Goal: Task Accomplishment & Management: Complete application form

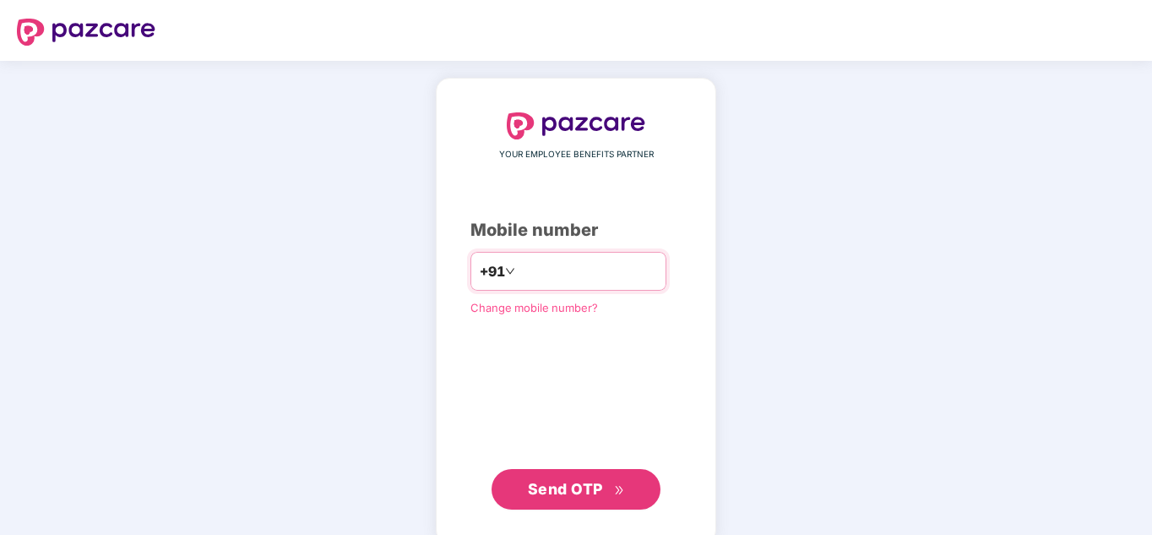
click at [519, 260] on input "number" at bounding box center [588, 271] width 139 height 27
type input "**********"
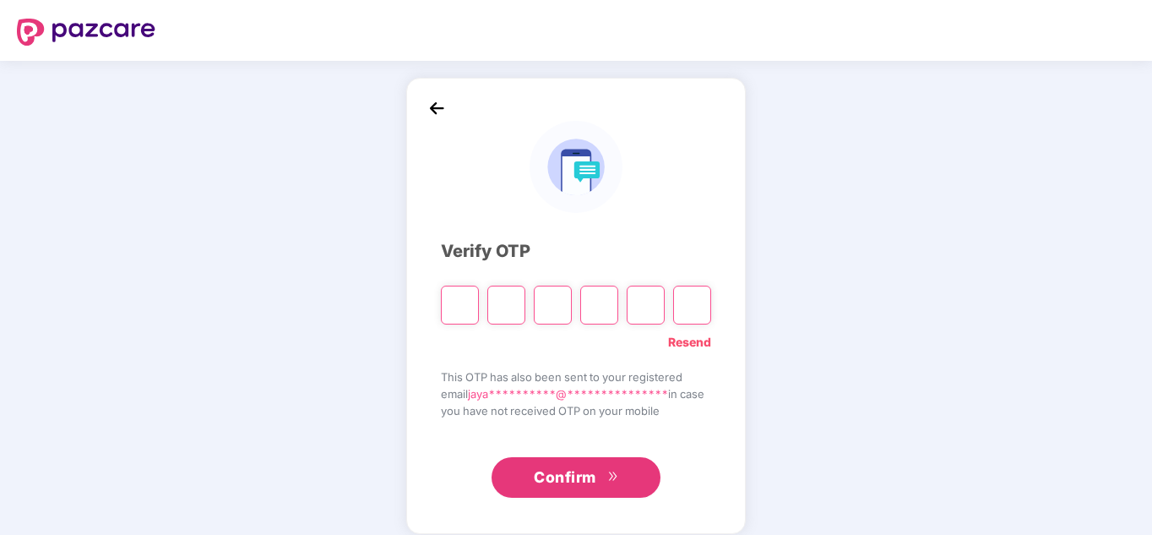
type input "*"
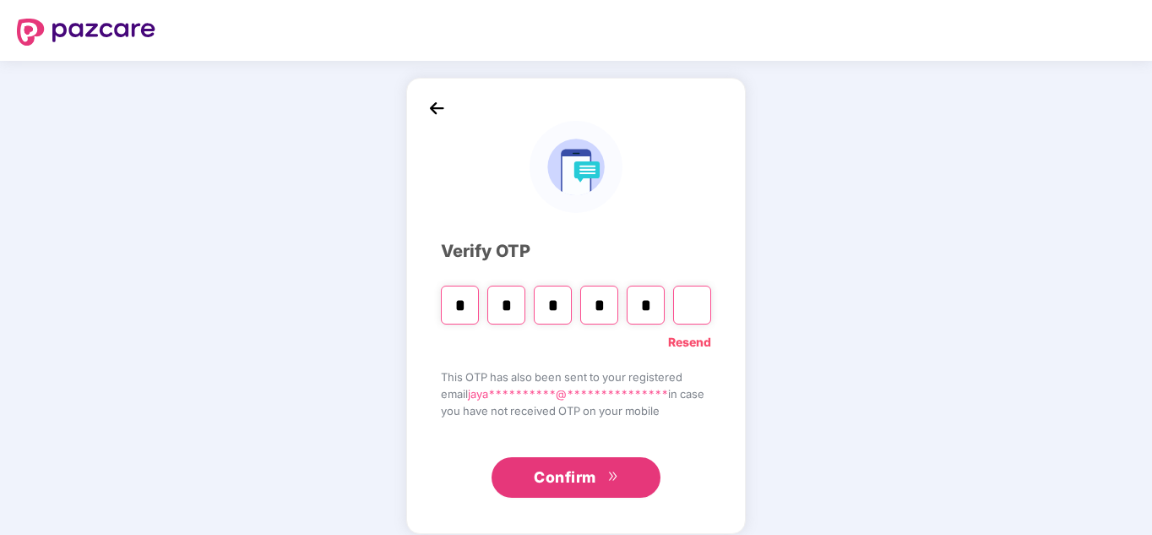
type input "*"
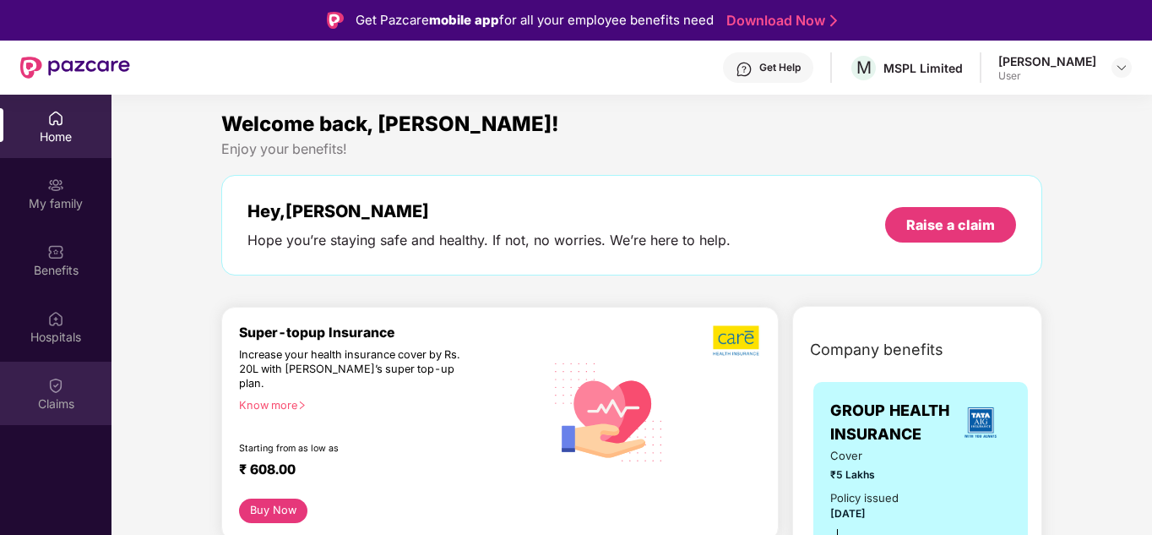
click at [61, 395] on div "Claims" at bounding box center [56, 403] width 112 height 17
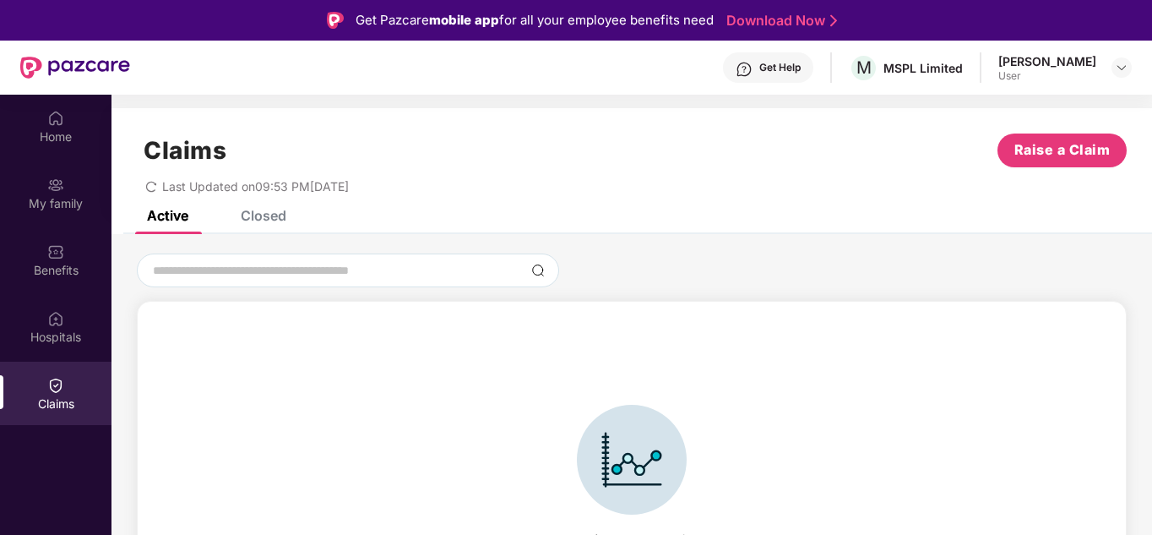
click at [275, 210] on div "Closed" at bounding box center [264, 215] width 46 height 17
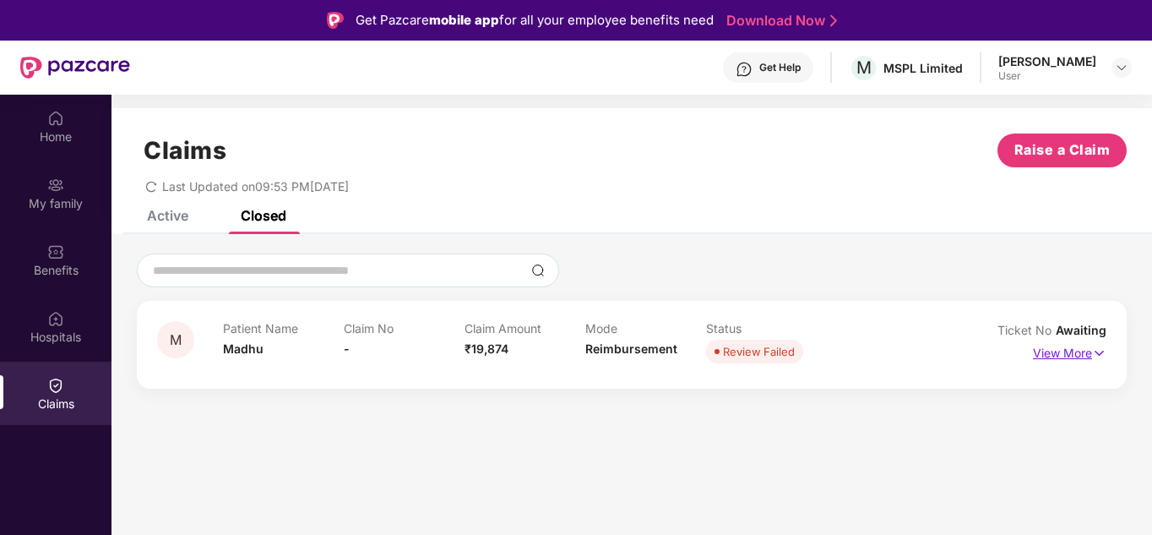
click at [1085, 346] on p "View More" at bounding box center [1070, 351] width 74 height 23
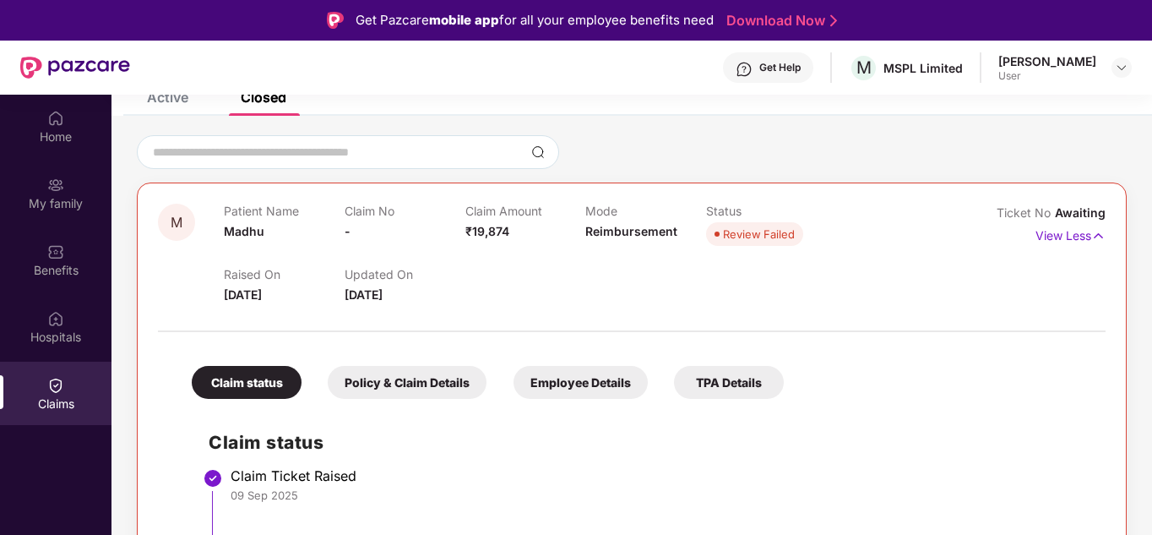
scroll to position [95, 0]
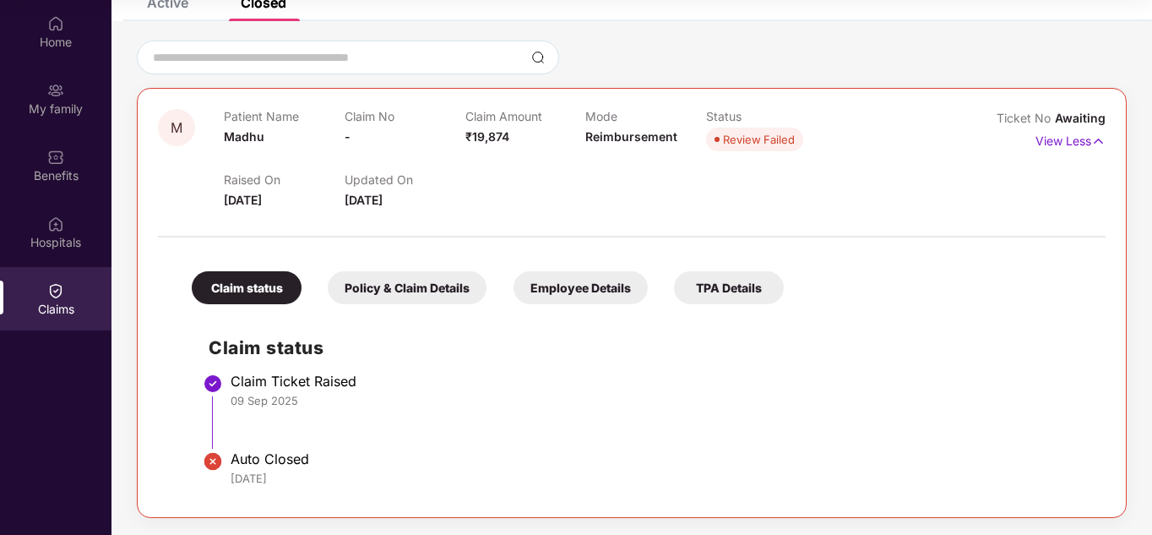
click at [444, 283] on div "Policy & Claim Details" at bounding box center [407, 287] width 159 height 33
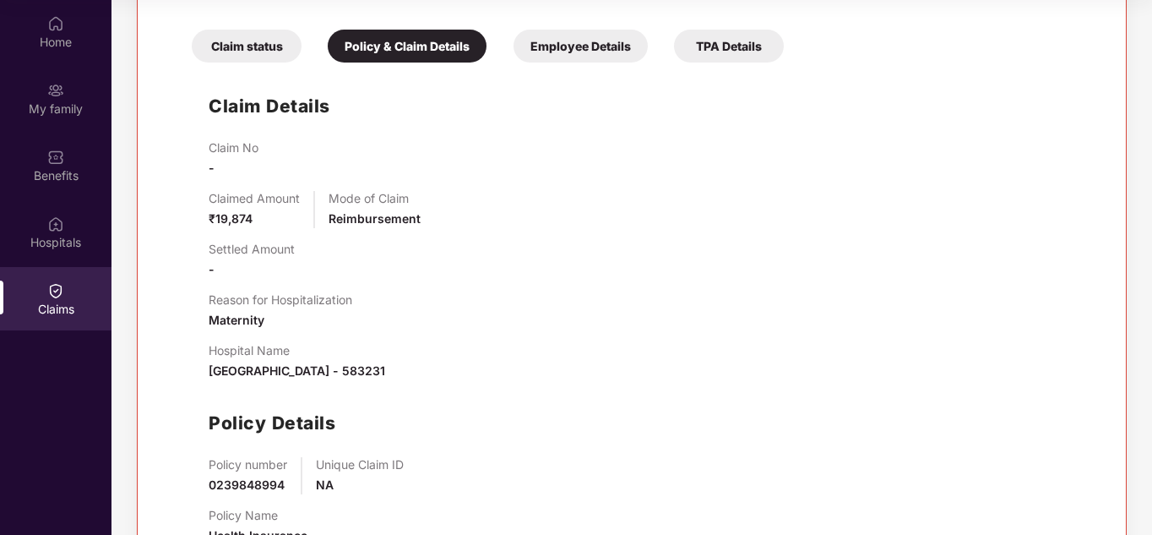
scroll to position [361, 0]
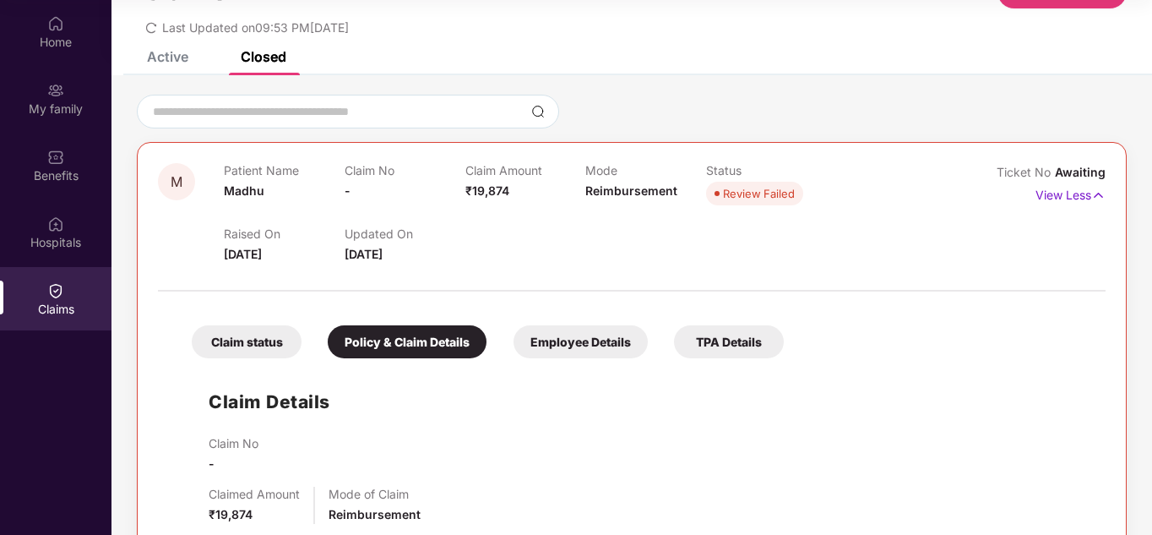
click at [573, 347] on div "Employee Details" at bounding box center [581, 341] width 134 height 33
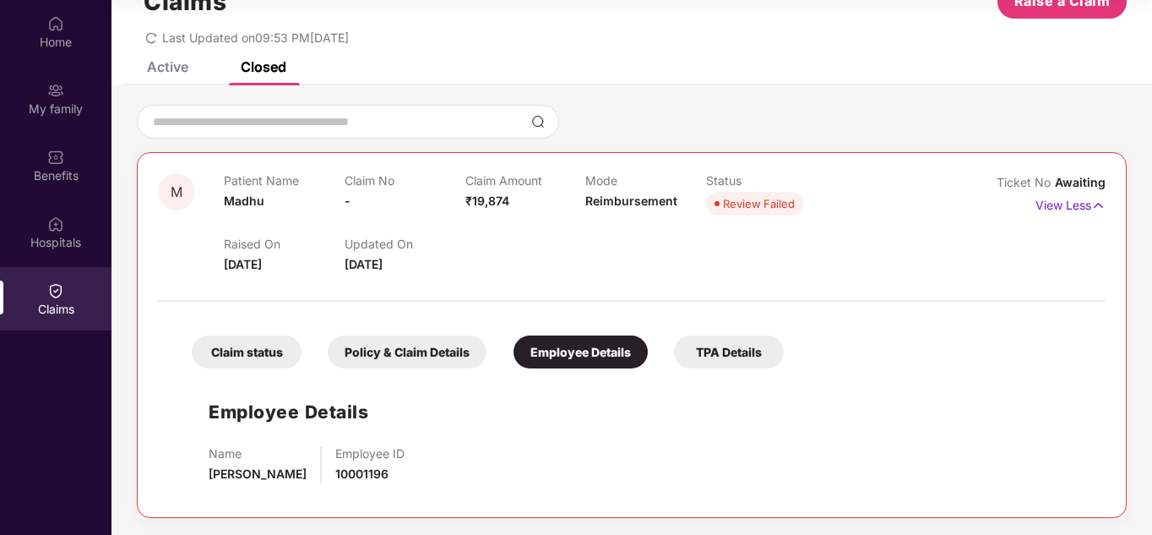
click at [703, 343] on div "TPA Details" at bounding box center [729, 351] width 110 height 33
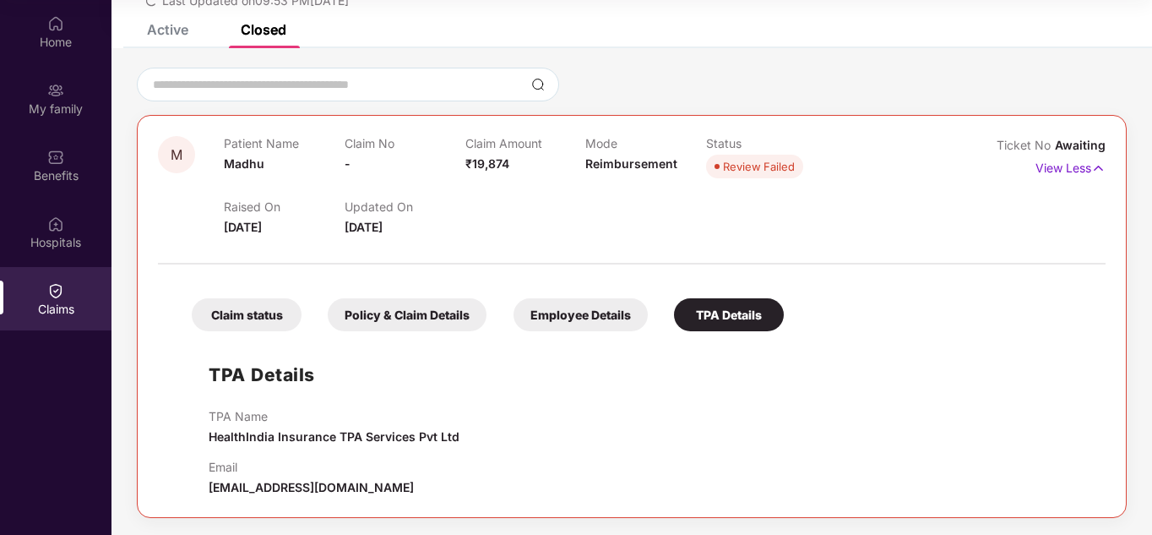
scroll to position [0, 0]
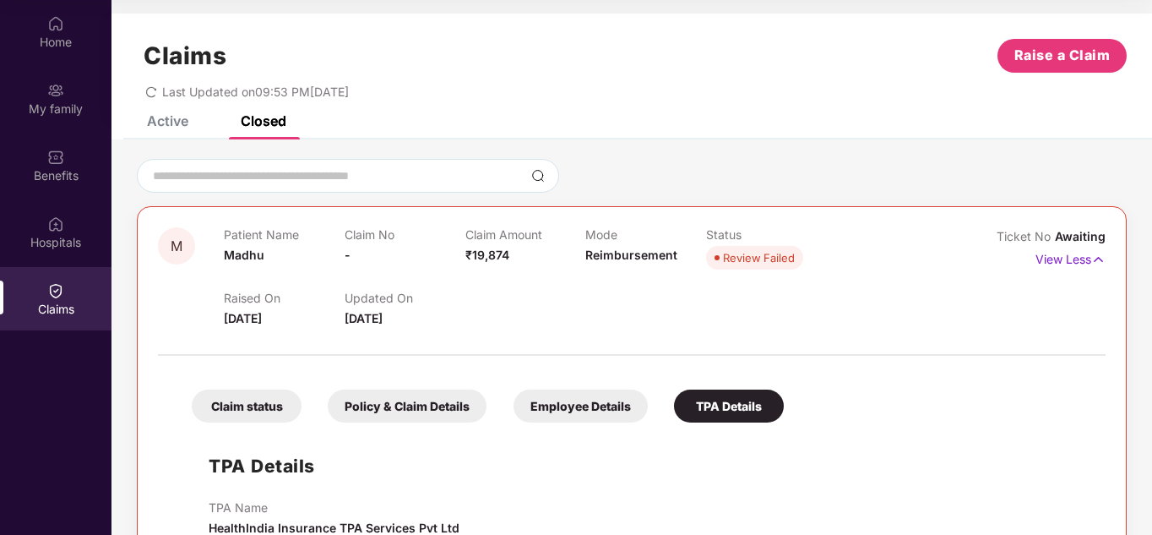
click at [161, 108] on div "Claims Raise a Claim Last Updated on 09:53 PM, 11 Sep 2025" at bounding box center [632, 65] width 1041 height 102
click at [1053, 63] on span "Raise a Claim" at bounding box center [1063, 55] width 96 height 21
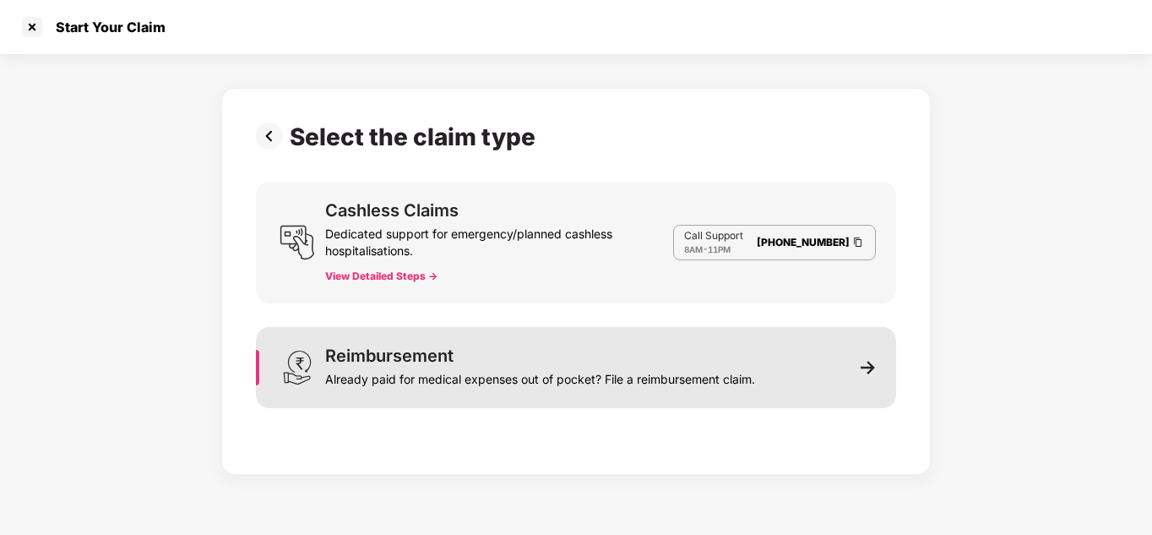
click at [504, 399] on div "Reimbursement Already paid for medical expenses out of pocket? File a reimburse…" at bounding box center [576, 367] width 640 height 81
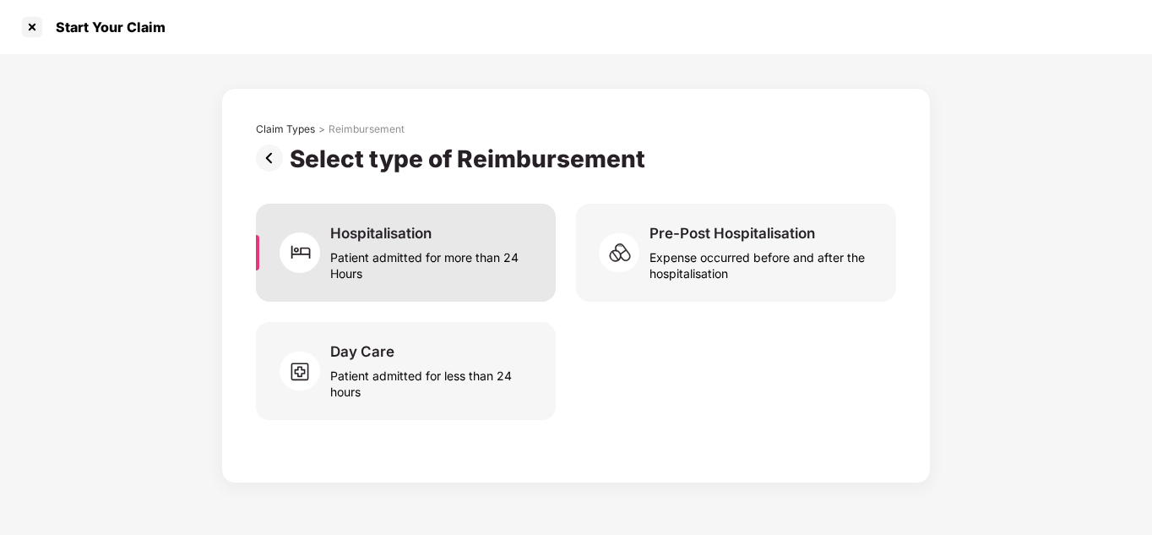
click at [410, 264] on div "Patient admitted for more than 24 Hours" at bounding box center [432, 261] width 205 height 39
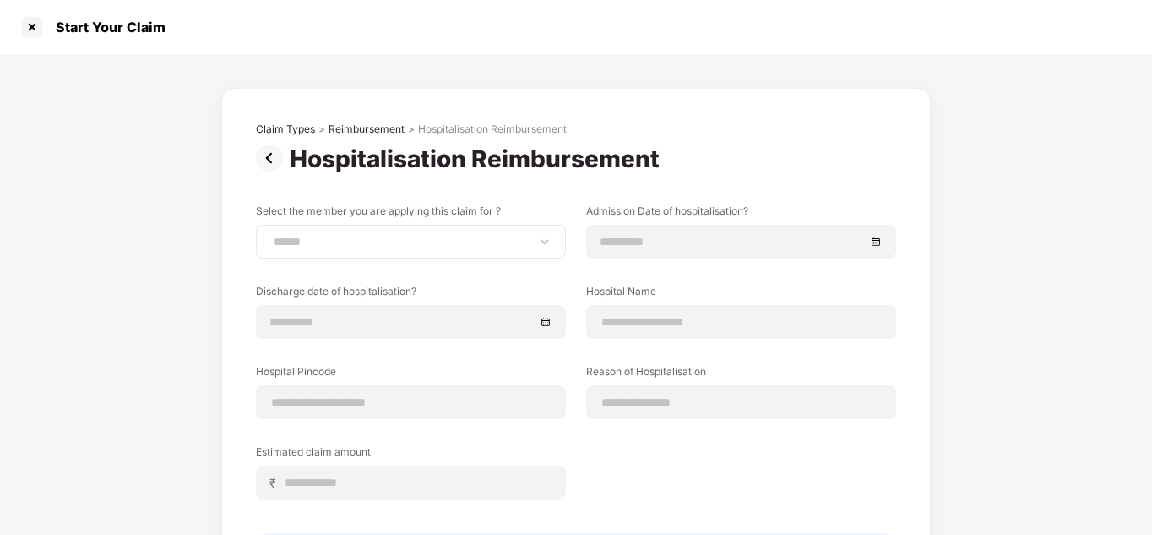
click at [331, 230] on div "**********" at bounding box center [411, 242] width 310 height 34
click at [357, 242] on select "**********" at bounding box center [410, 242] width 281 height 14
select select "**********"
click at [270, 235] on select "**********" at bounding box center [410, 242] width 281 height 14
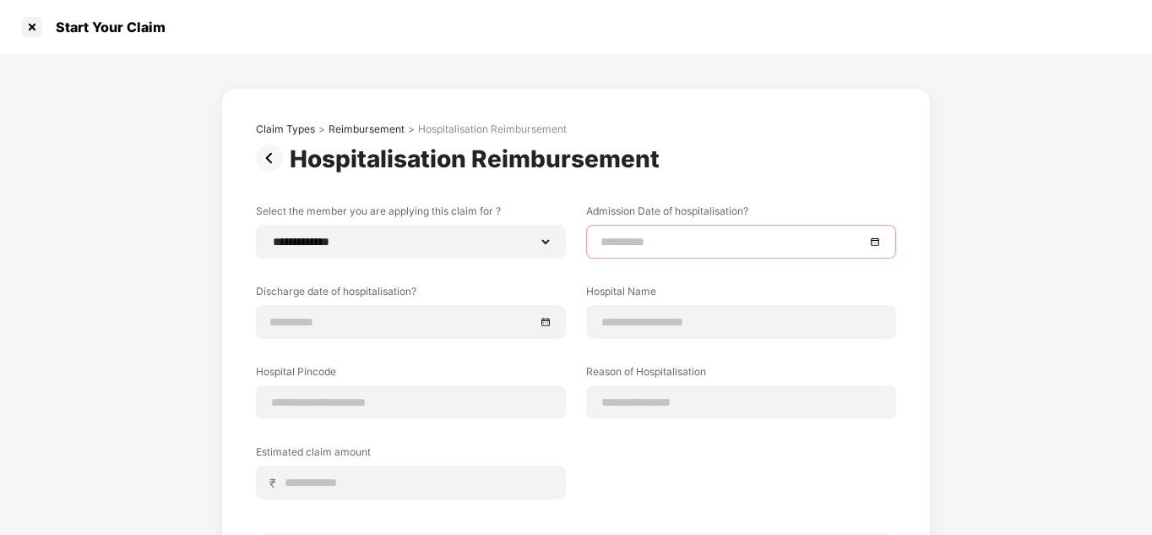
click at [684, 236] on input at bounding box center [733, 241] width 264 height 19
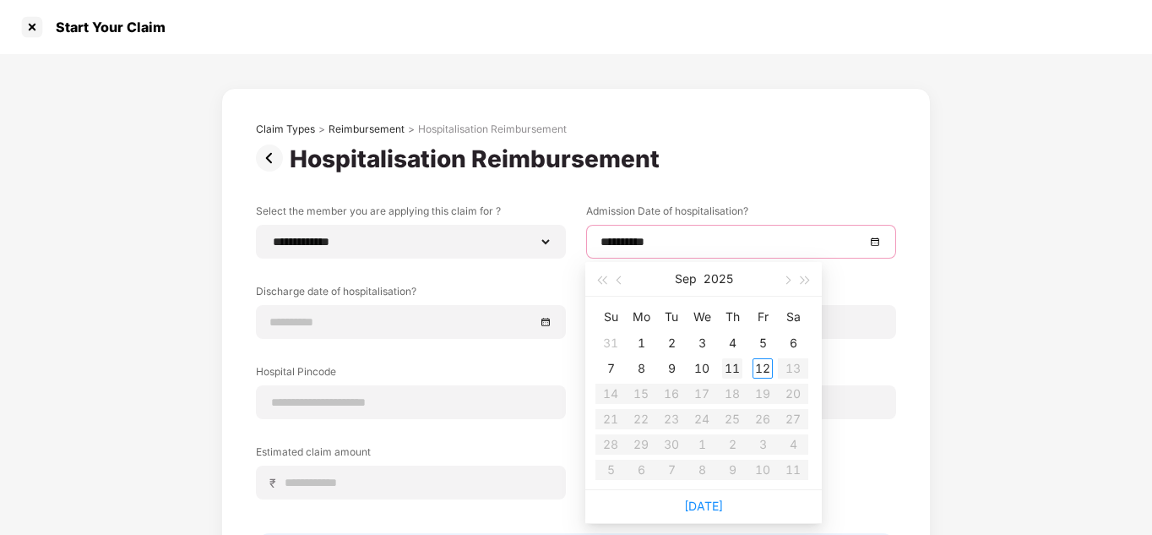
type input "**********"
click at [613, 281] on button "button" at bounding box center [620, 279] width 19 height 34
type input "**********"
click at [639, 391] on div "11" at bounding box center [641, 394] width 20 height 20
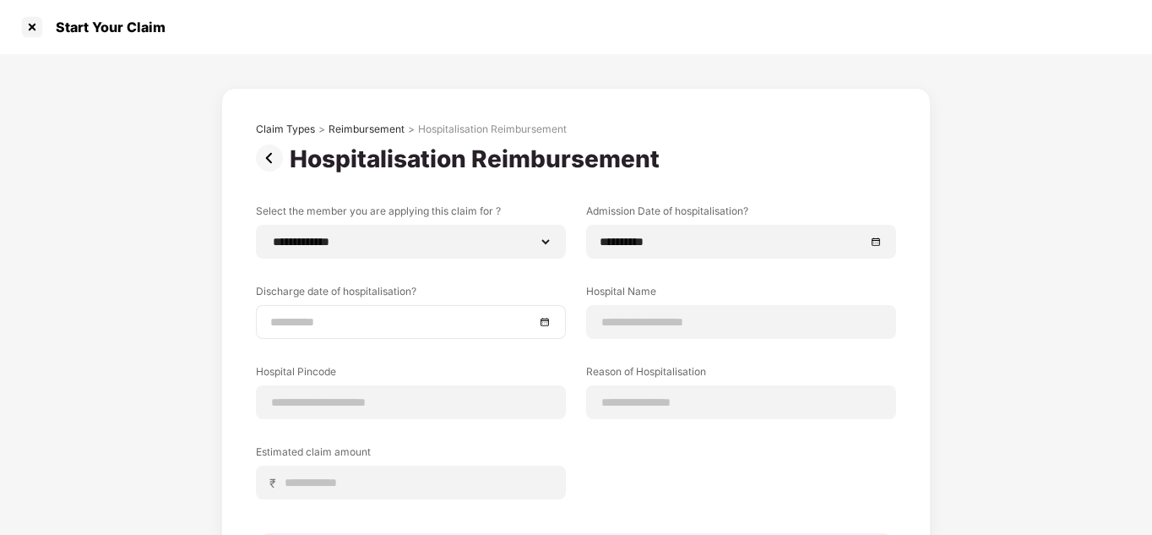
click at [389, 309] on div at bounding box center [411, 322] width 310 height 34
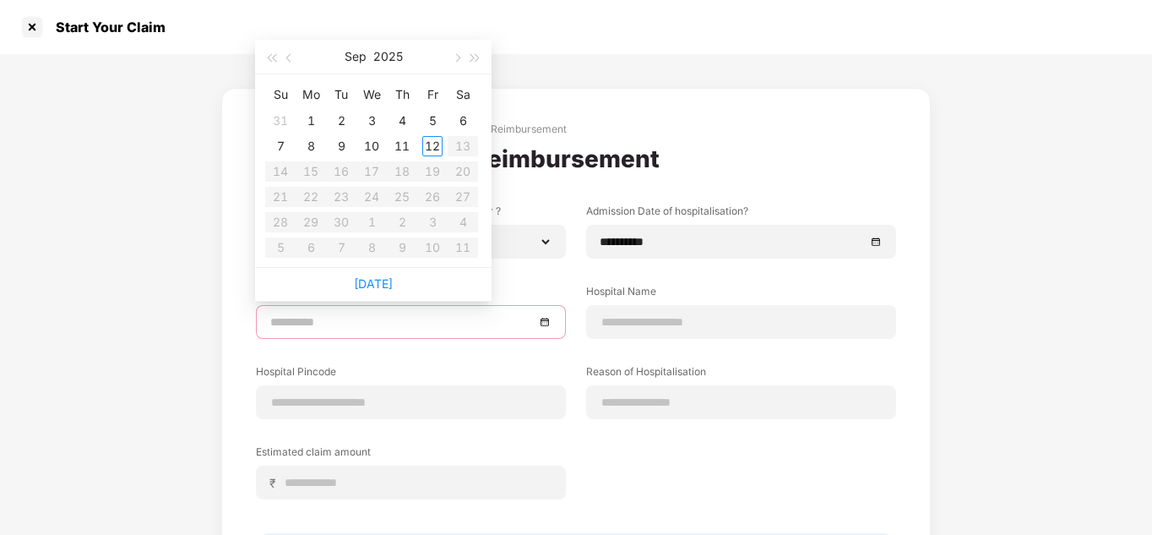
type input "**********"
click at [293, 58] on span "button" at bounding box center [290, 58] width 8 height 8
type input "**********"
click at [373, 172] on div "13" at bounding box center [372, 171] width 20 height 20
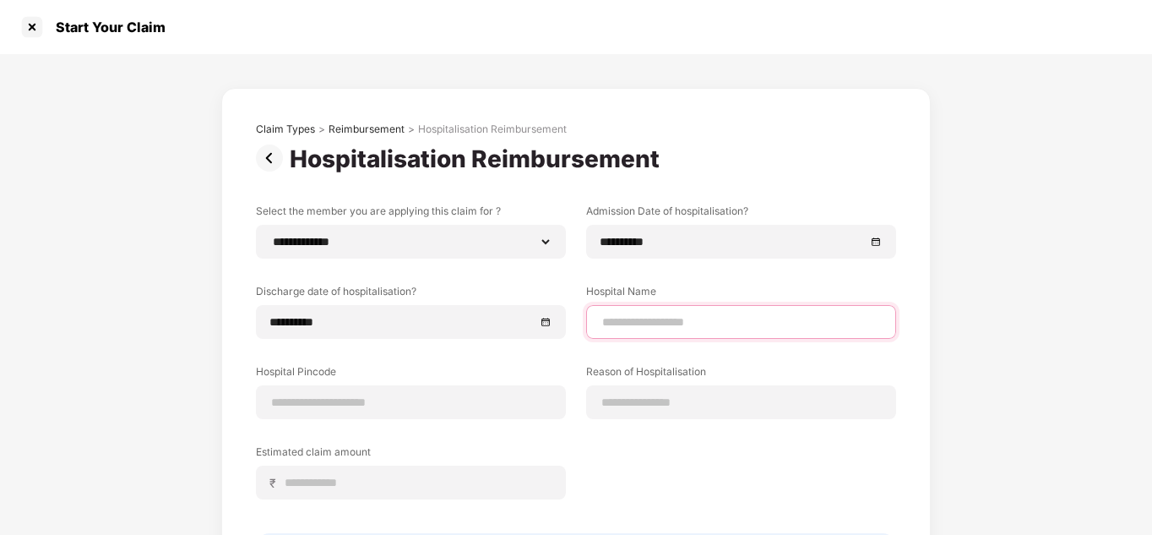
click at [684, 323] on input at bounding box center [741, 322] width 281 height 18
type input "**********"
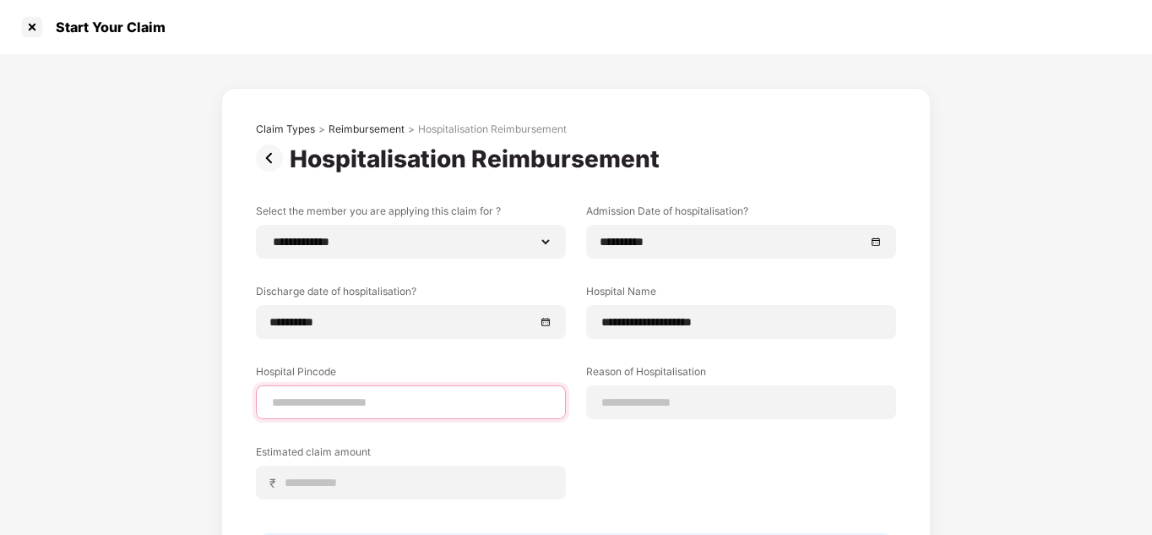
click at [380, 397] on input at bounding box center [410, 403] width 281 height 18
type input "******"
select select "******"
select select "*********"
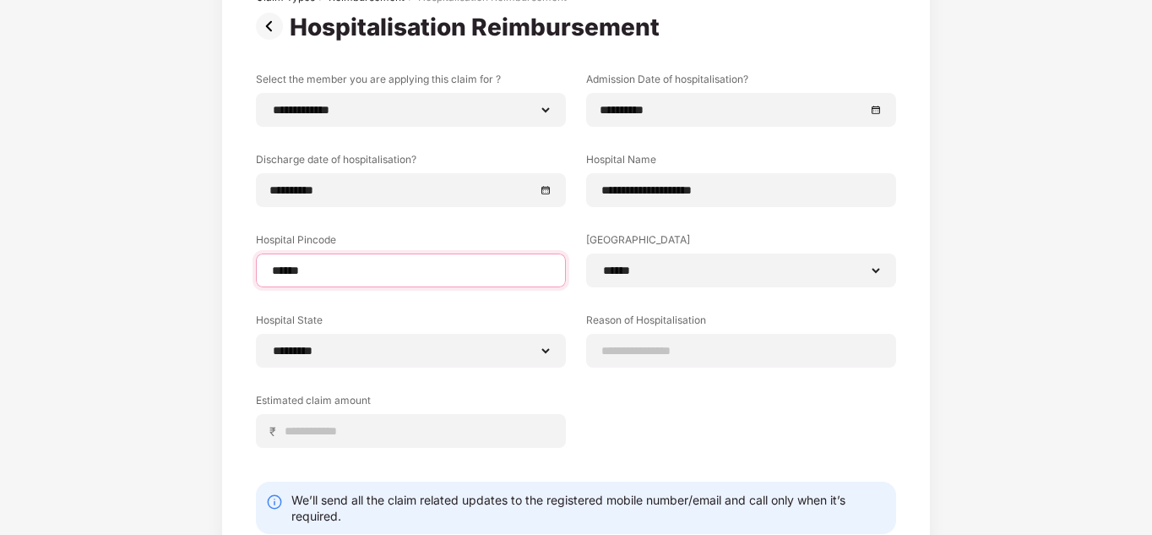
scroll to position [133, 0]
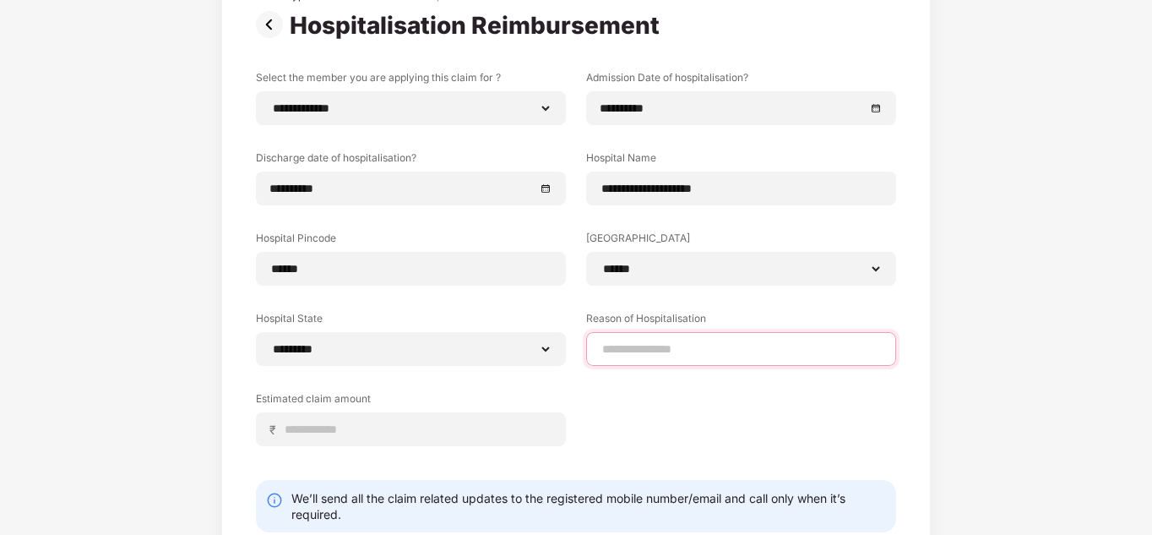
click at [672, 345] on input at bounding box center [741, 350] width 281 height 18
type input "*********"
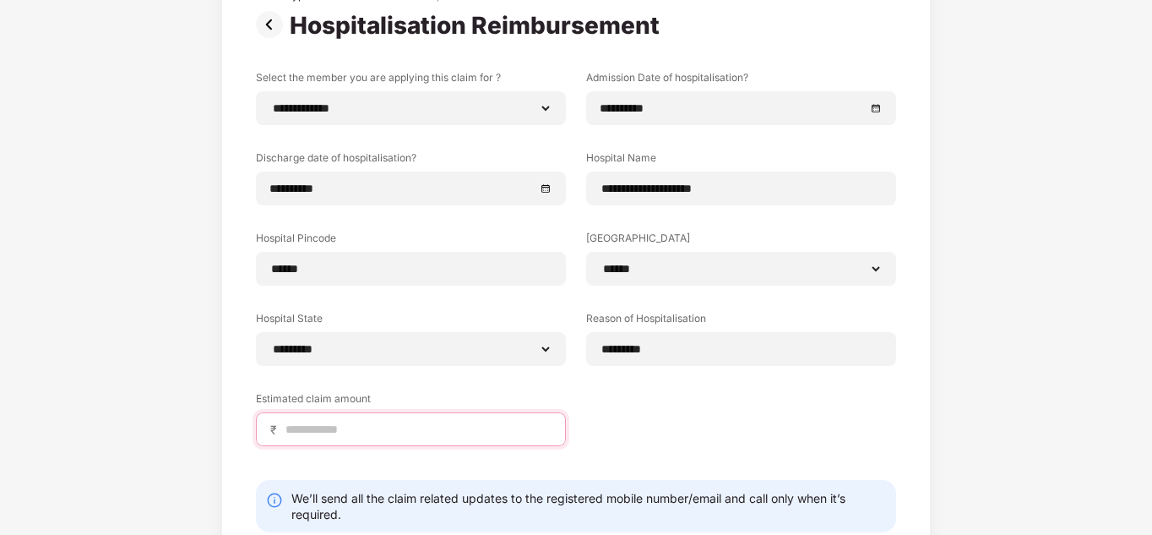
click at [356, 436] on input at bounding box center [418, 430] width 268 height 18
type input "*****"
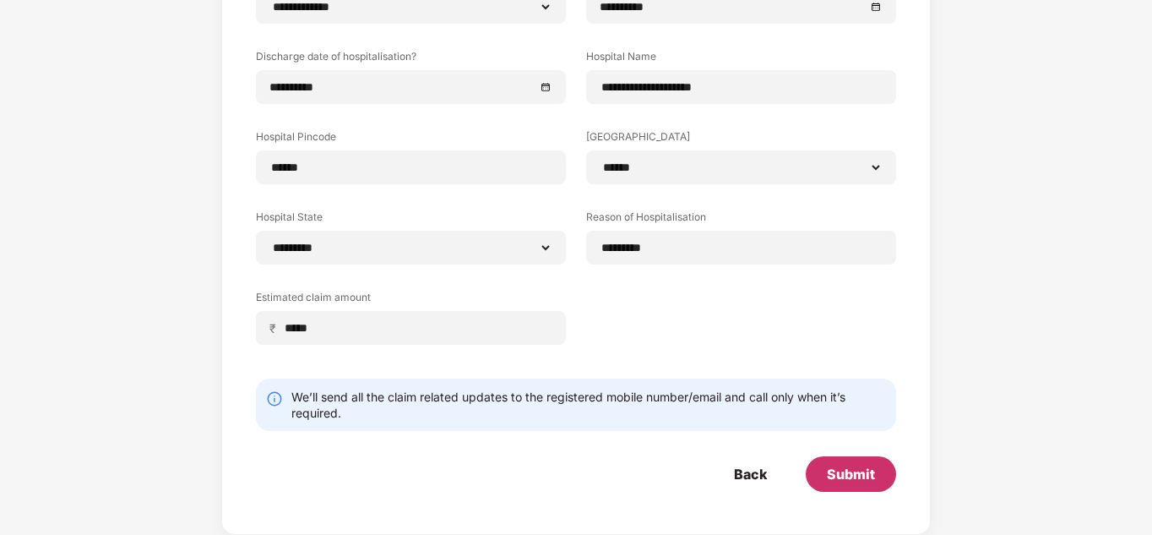
click at [847, 459] on div "Submit" at bounding box center [851, 473] width 90 height 35
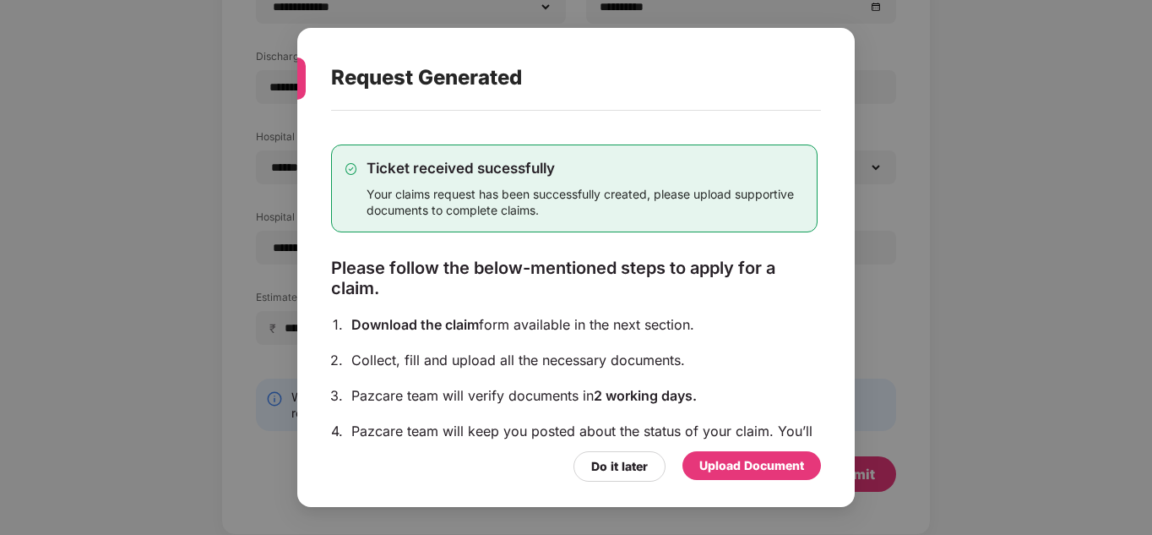
click at [746, 465] on div "Upload Document" at bounding box center [752, 465] width 105 height 19
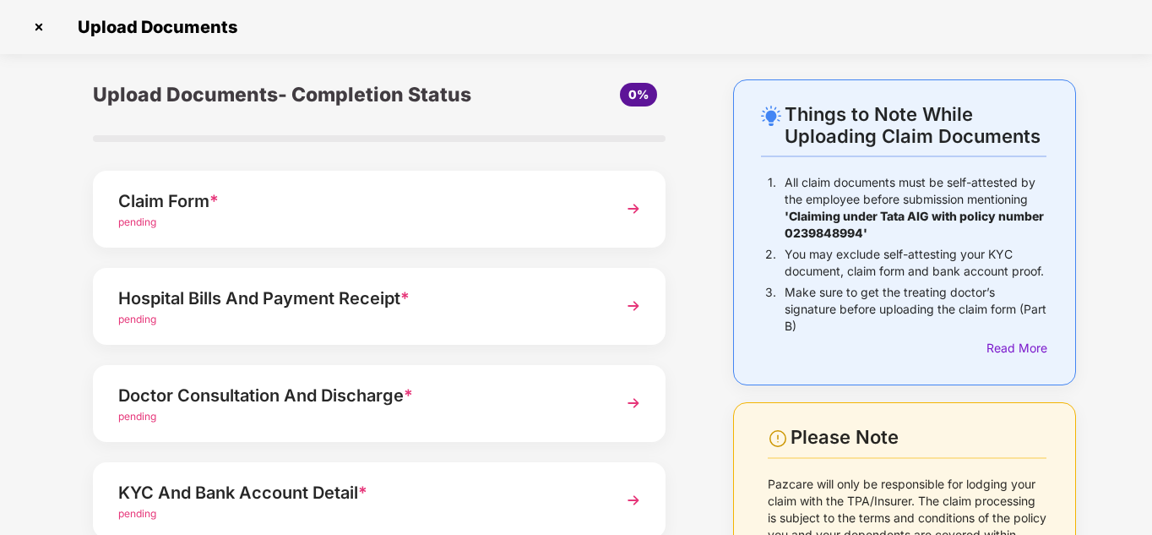
click at [278, 219] on div "pending" at bounding box center [357, 223] width 478 height 16
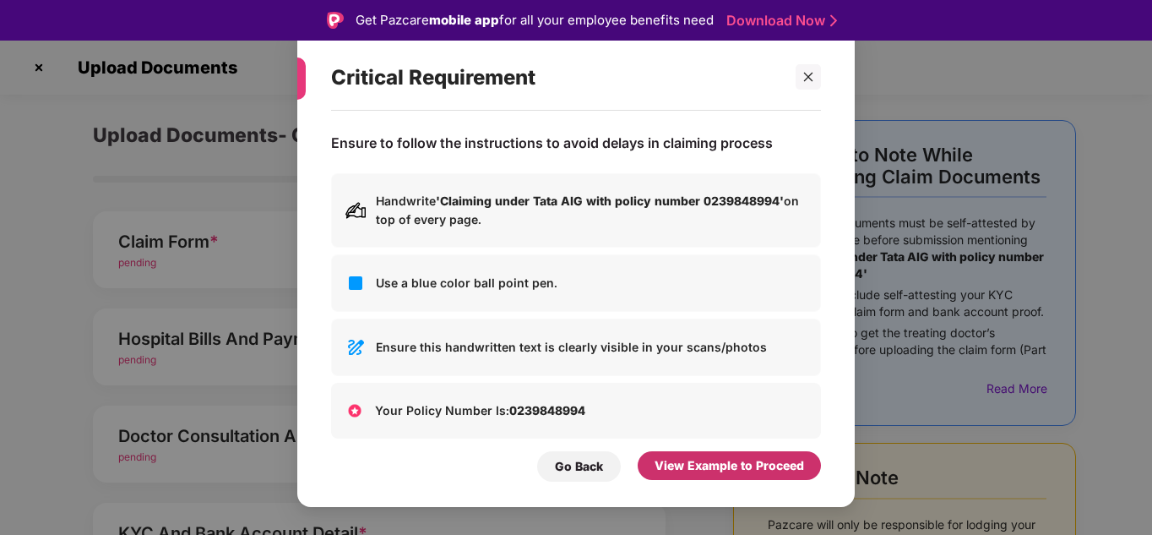
click at [675, 457] on div "View Example to Proceed" at bounding box center [730, 465] width 150 height 19
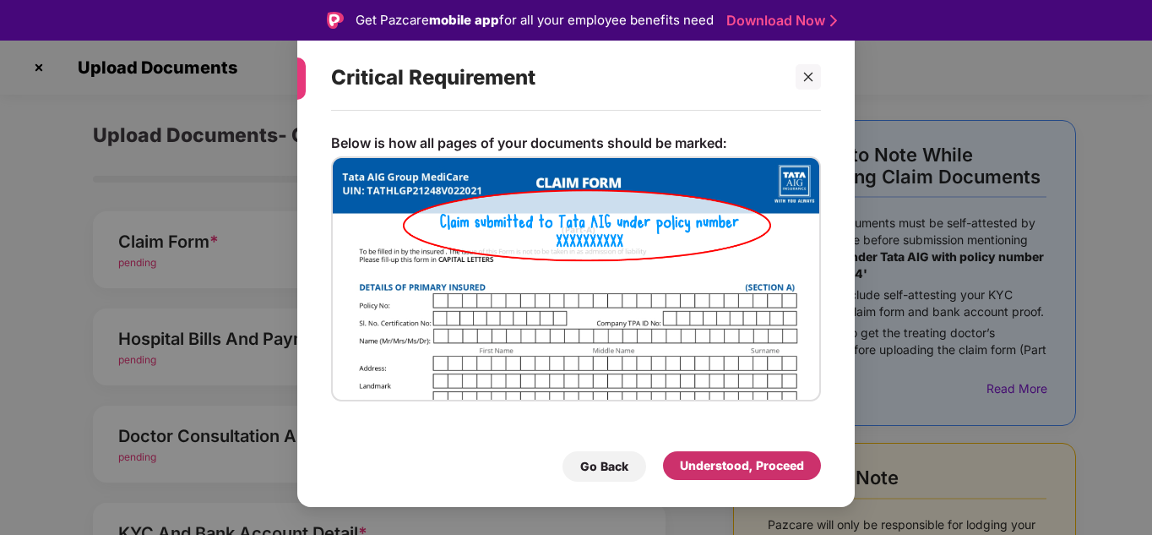
click at [683, 457] on div "Understood, Proceed" at bounding box center [742, 465] width 124 height 19
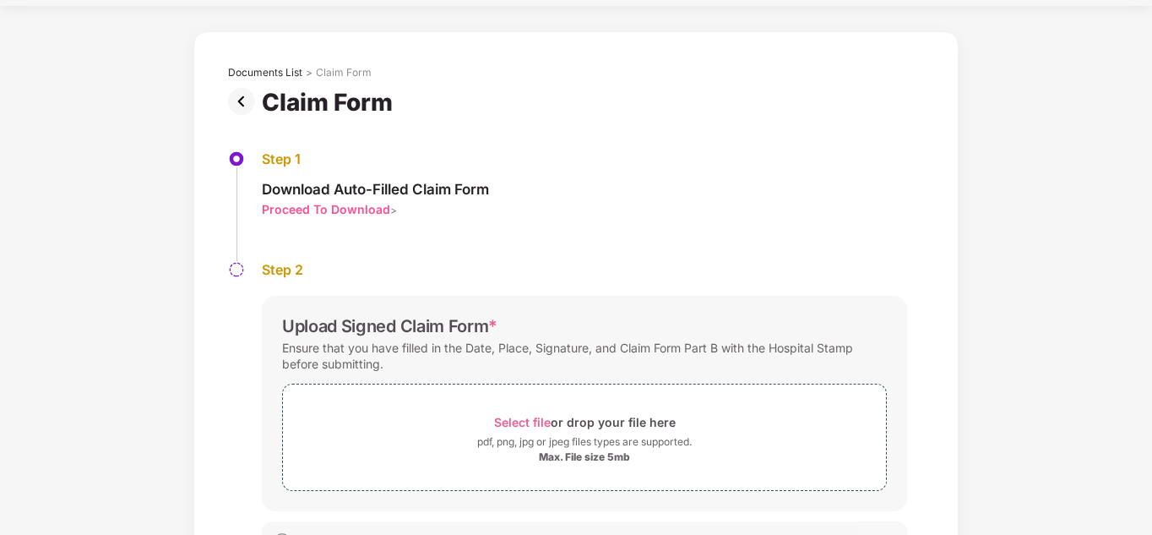
scroll to position [49, 0]
click at [520, 442] on div "pdf, png, jpg or jpeg files types are supported." at bounding box center [584, 441] width 215 height 17
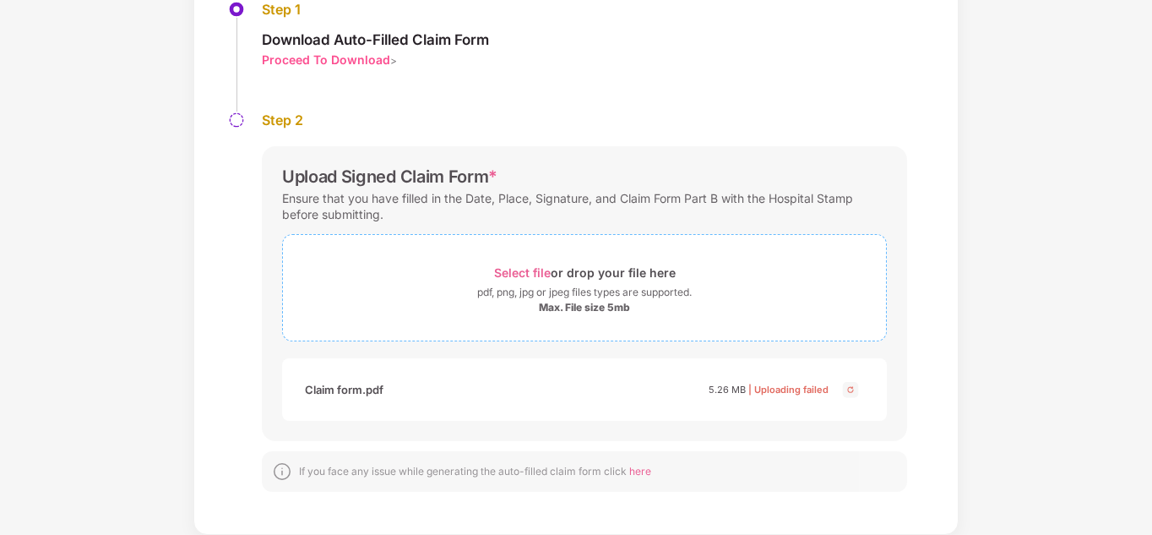
click at [528, 274] on span "Select file" at bounding box center [522, 272] width 57 height 14
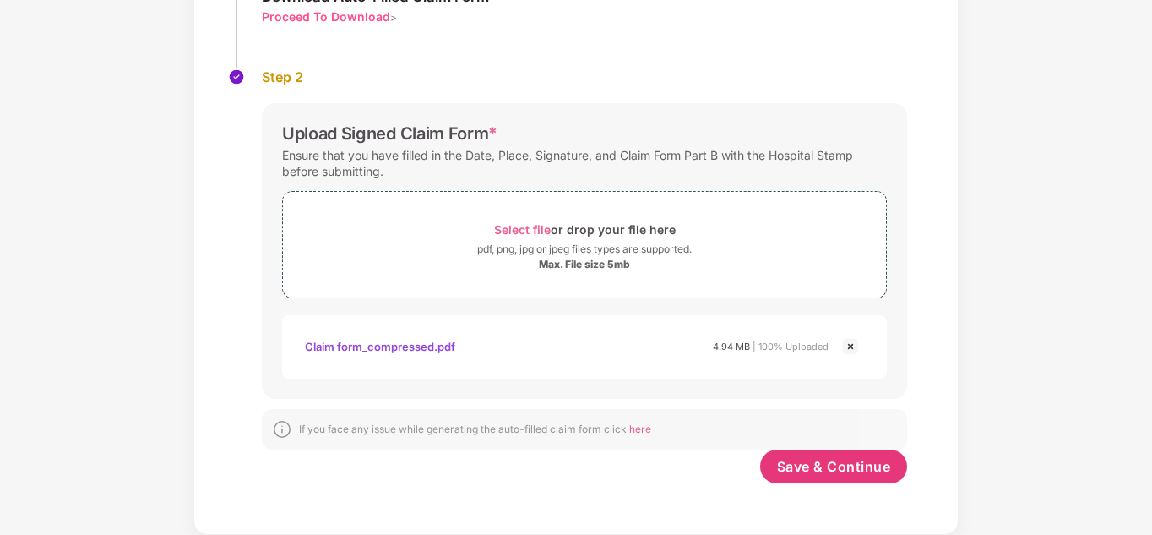
scroll to position [241, 0]
click at [830, 473] on span "Save & Continue" at bounding box center [834, 466] width 114 height 19
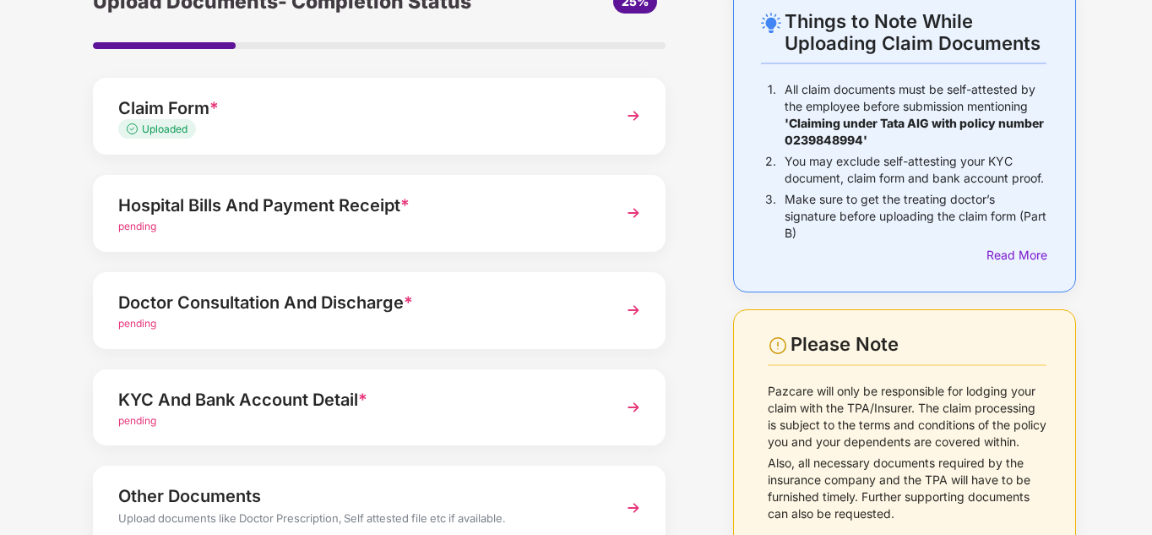
scroll to position [92, 0]
click at [439, 216] on div "Hospital Bills And Payment Receipt *" at bounding box center [357, 206] width 478 height 27
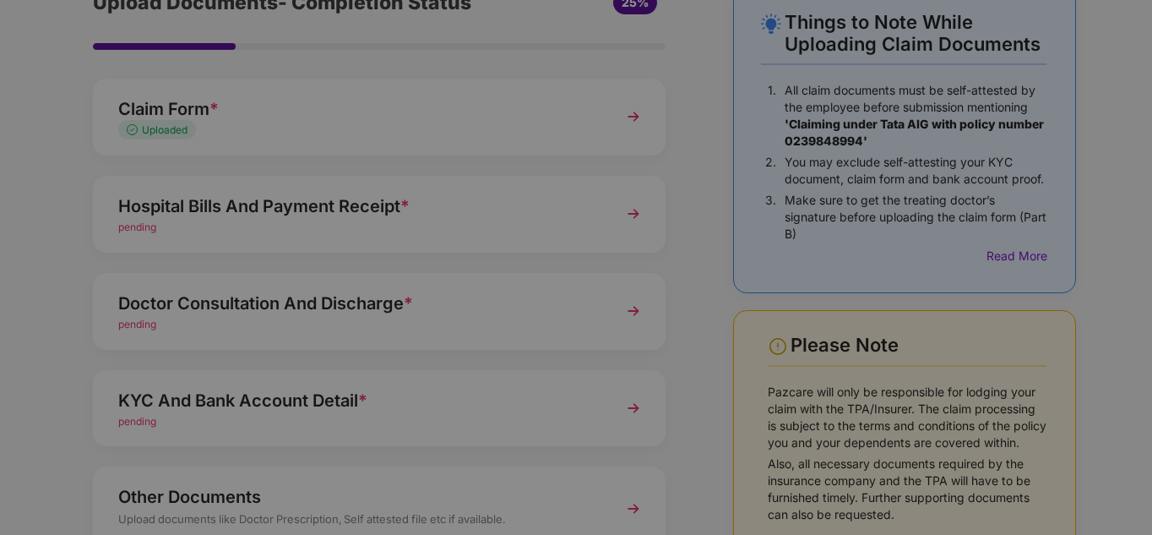
scroll to position [0, 0]
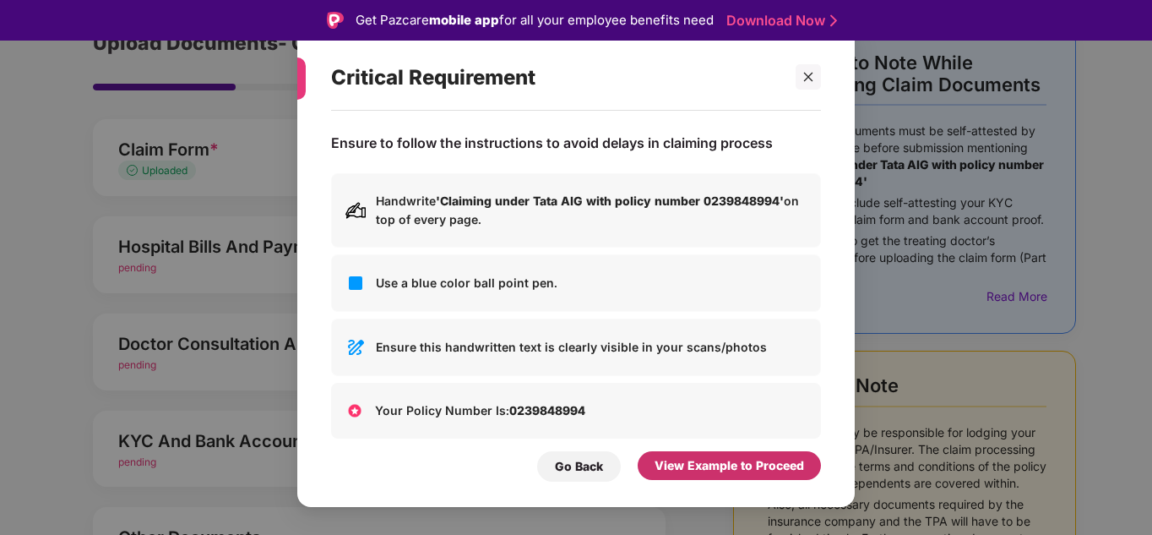
click at [717, 466] on div "View Example to Proceed" at bounding box center [730, 465] width 150 height 19
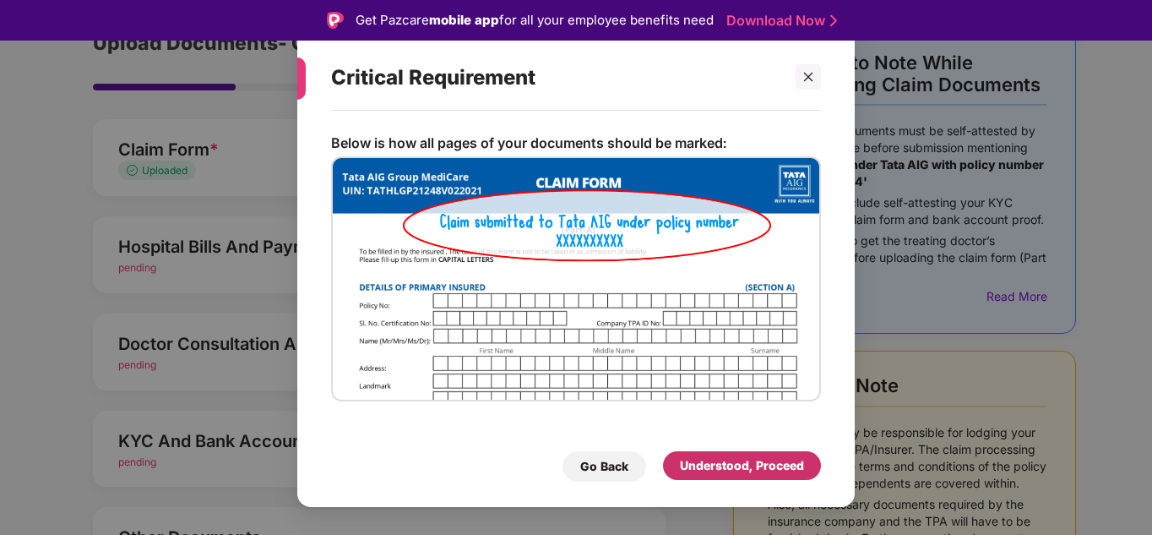
click at [692, 452] on div "Understood, Proceed" at bounding box center [742, 465] width 158 height 29
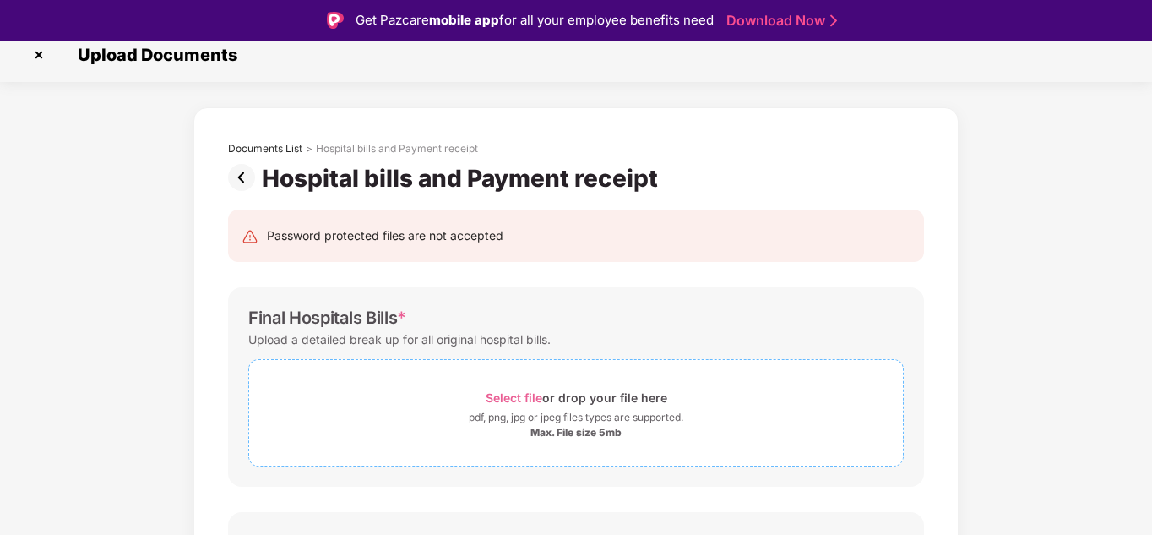
click at [515, 397] on span "Select file" at bounding box center [514, 397] width 57 height 14
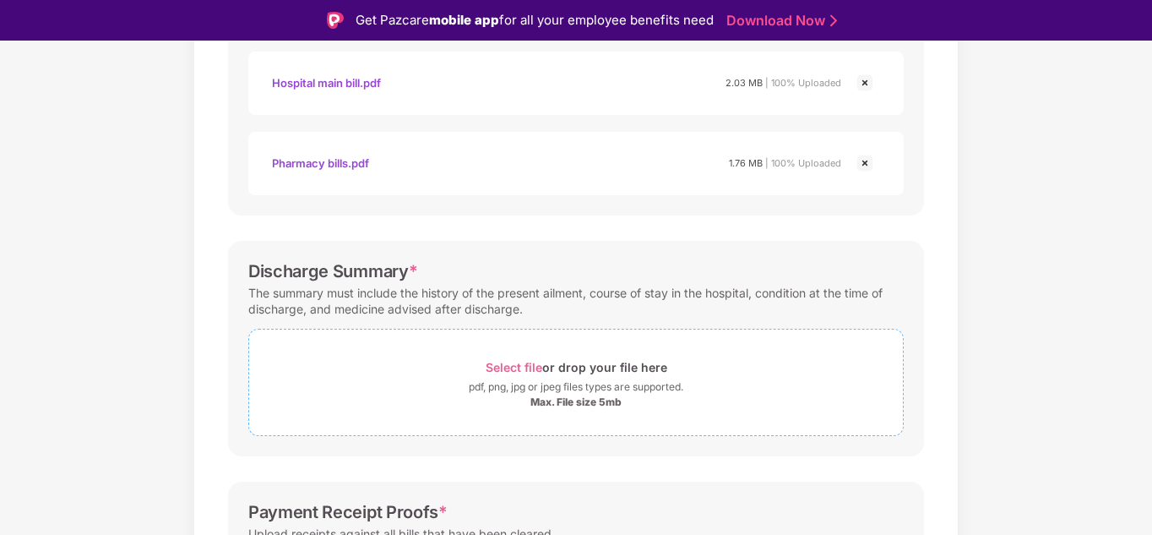
scroll to position [445, 0]
click at [496, 362] on span "Select file" at bounding box center [514, 366] width 57 height 14
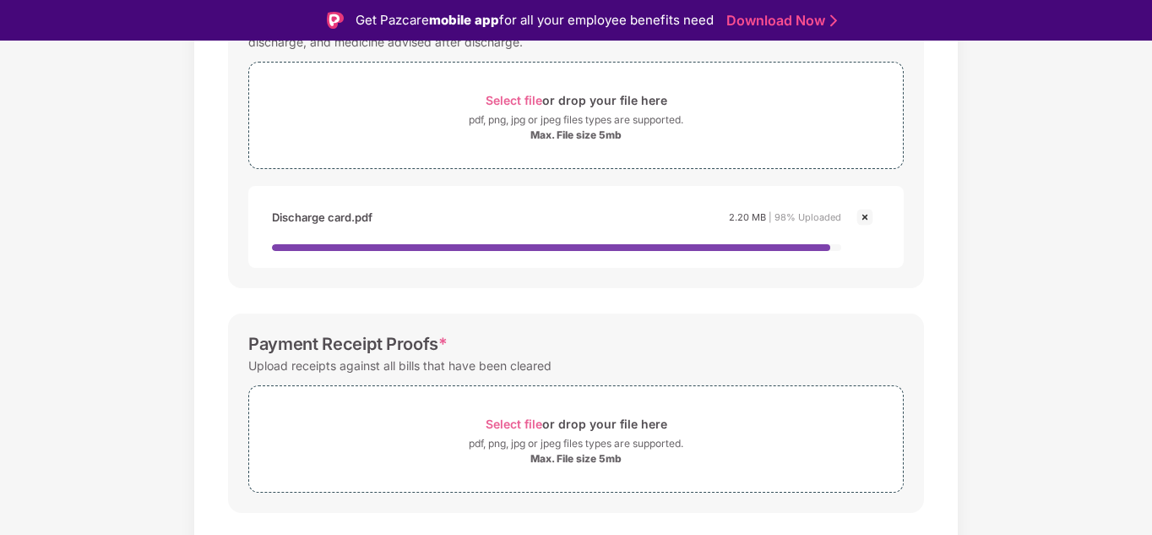
scroll to position [712, 0]
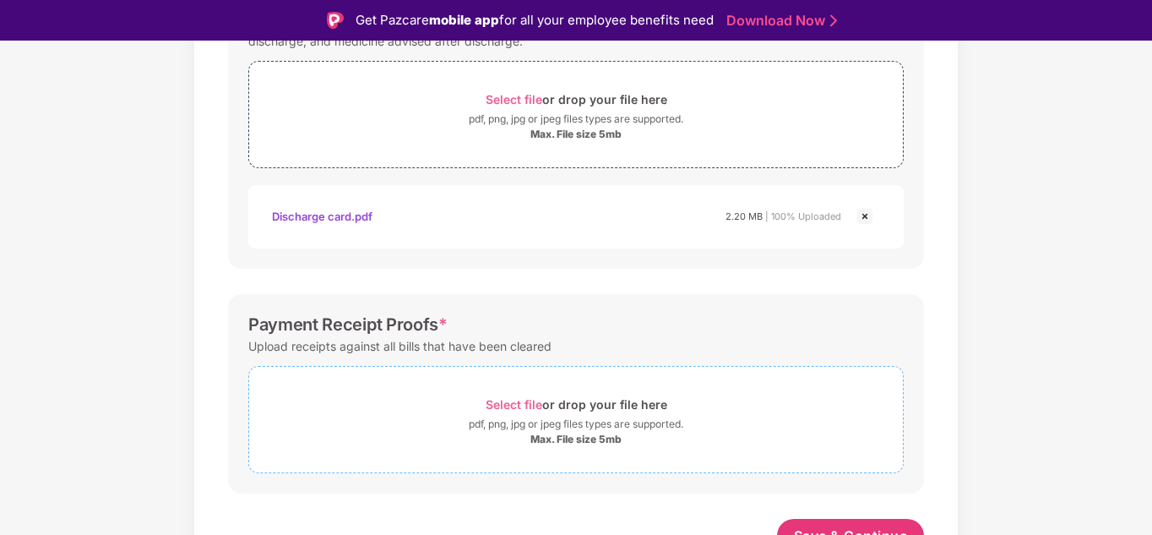
click at [509, 400] on span "Select file" at bounding box center [514, 404] width 57 height 14
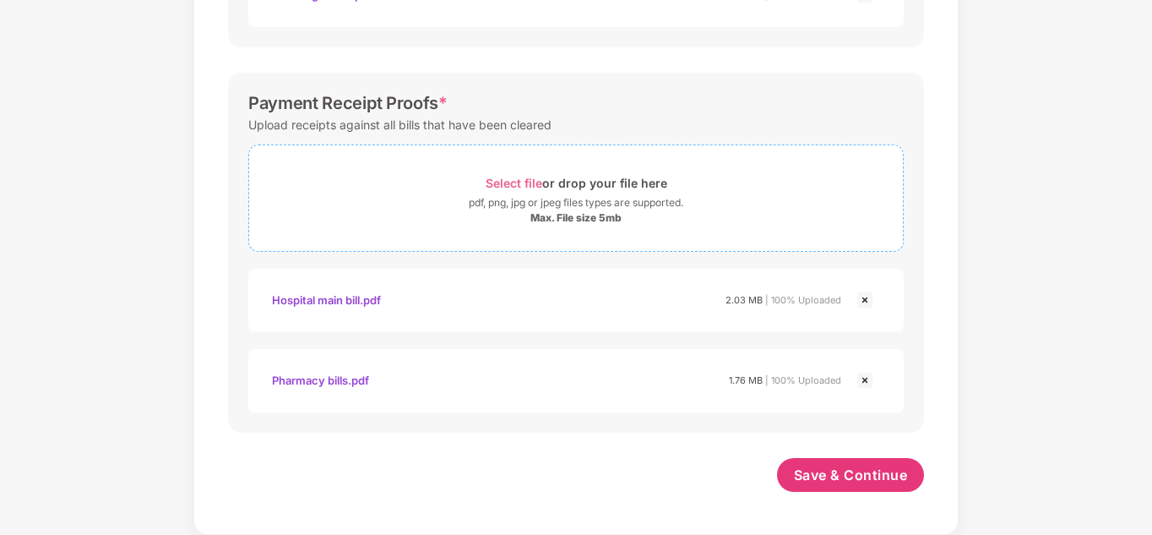
scroll to position [893, 0]
click at [825, 471] on span "Save & Continue" at bounding box center [851, 475] width 114 height 19
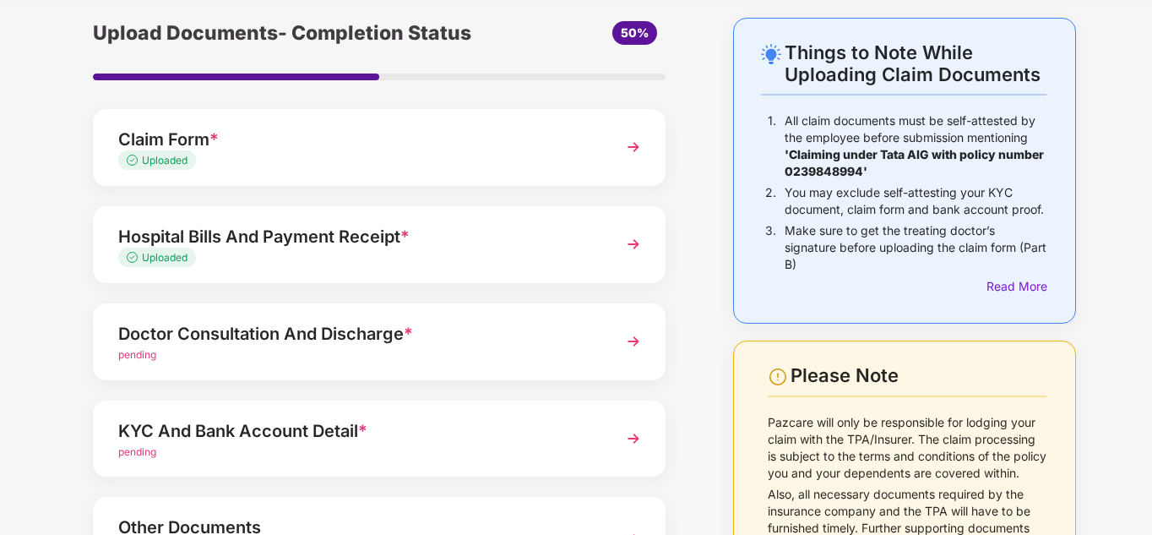
scroll to position [63, 0]
click at [449, 332] on div "Doctor Consultation And Discharge *" at bounding box center [357, 332] width 478 height 27
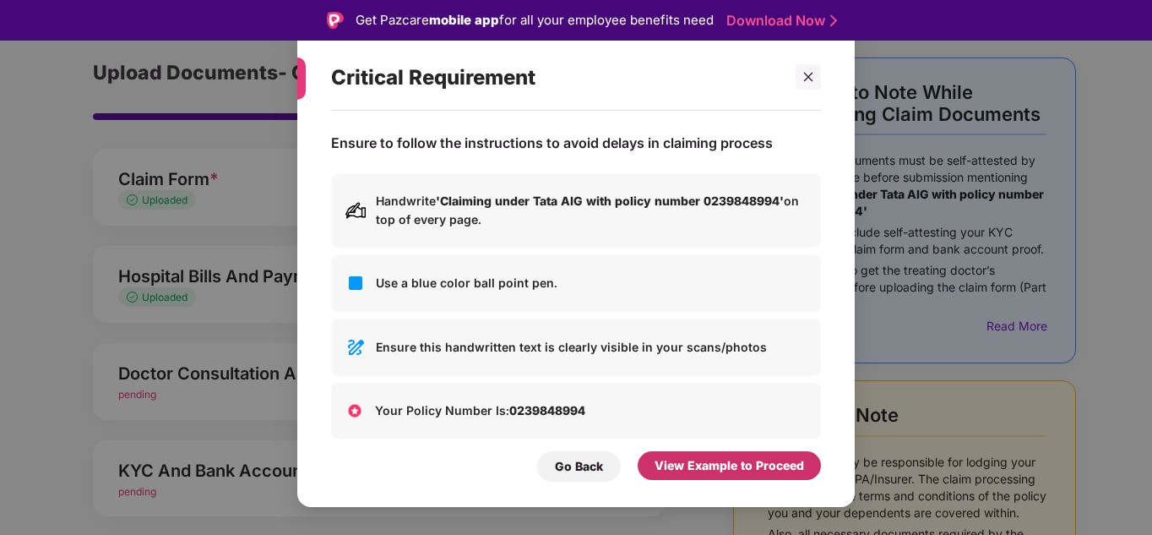
click at [678, 456] on div "View Example to Proceed" at bounding box center [730, 465] width 150 height 19
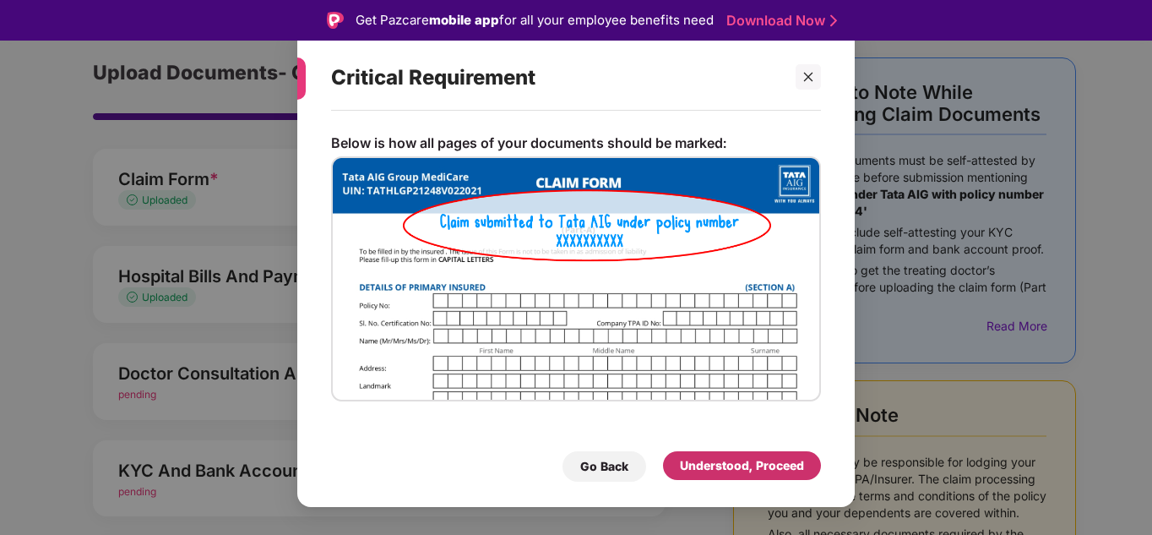
click at [720, 460] on div "Understood, Proceed" at bounding box center [742, 465] width 124 height 19
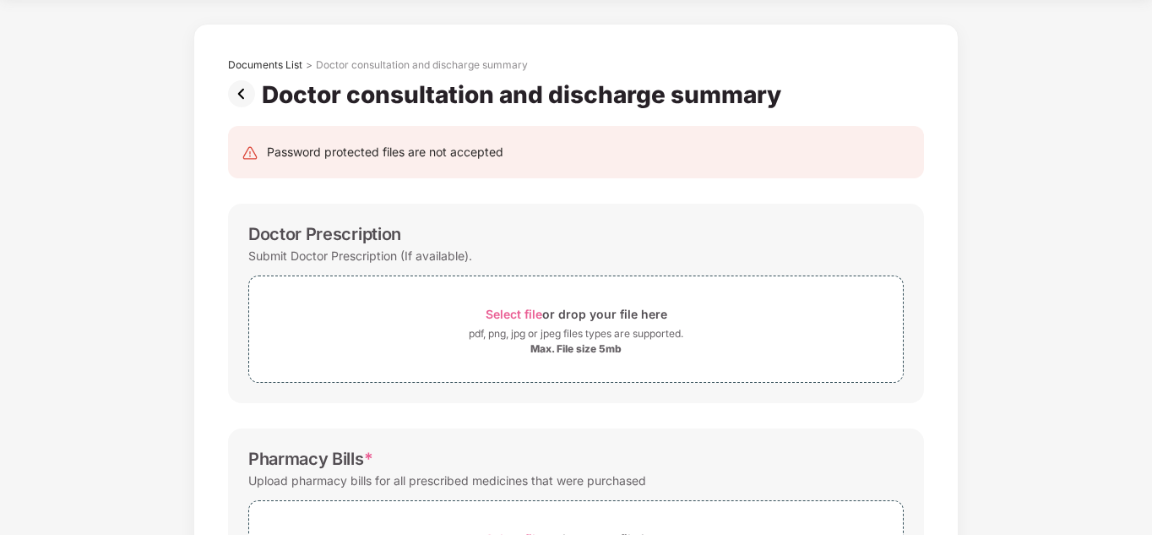
scroll to position [49, 0]
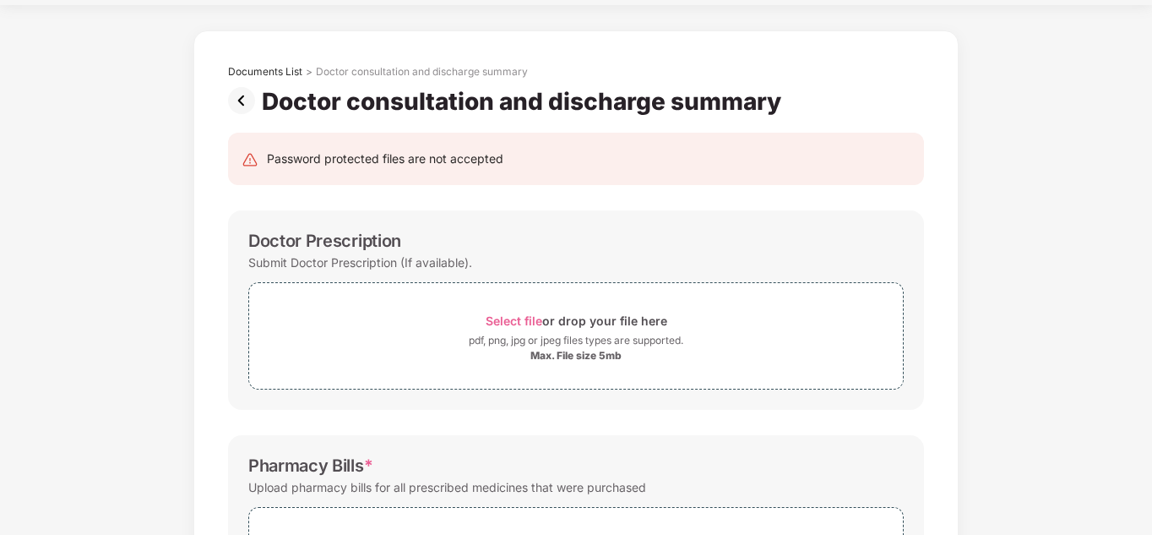
click at [246, 98] on img at bounding box center [245, 100] width 34 height 27
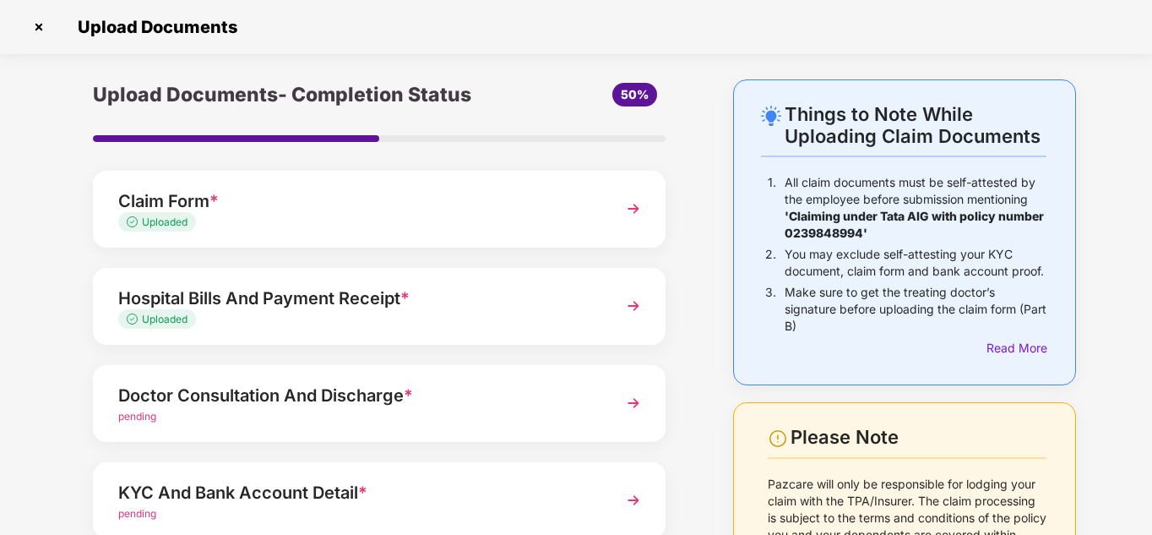
click at [313, 300] on div "Hospital Bills And Payment Receipt *" at bounding box center [357, 298] width 478 height 27
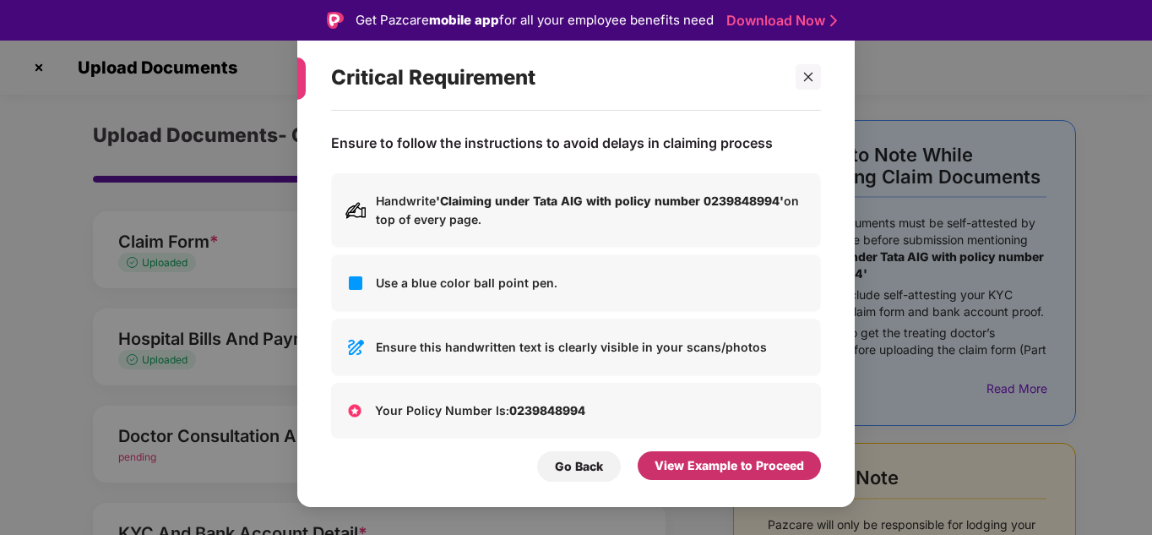
drag, startPoint x: 712, startPoint y: 477, endPoint x: 731, endPoint y: 463, distance: 23.5
click at [731, 463] on div "View Example to Proceed" at bounding box center [729, 465] width 183 height 29
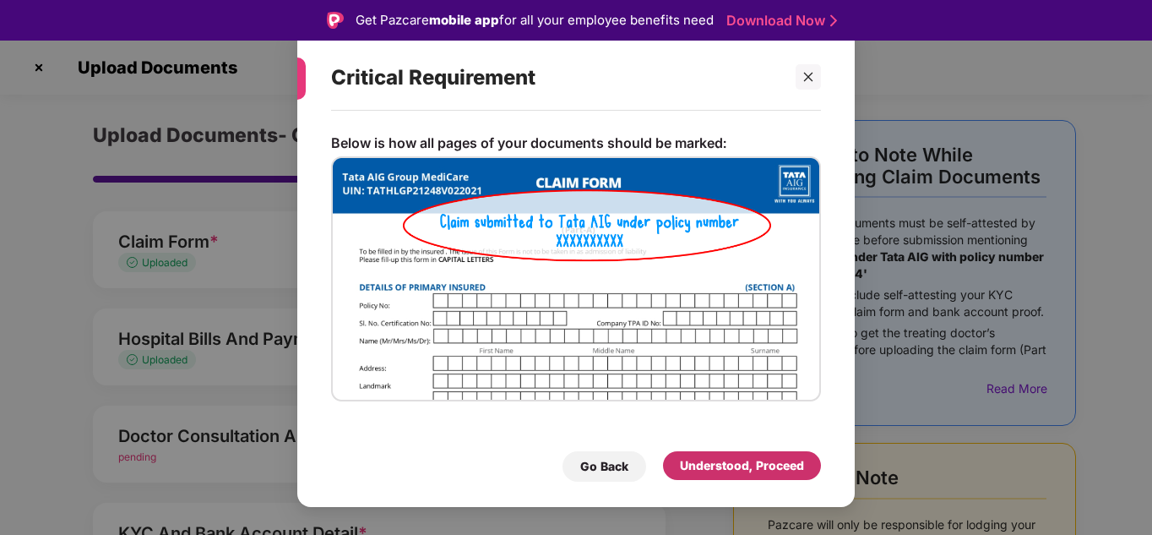
click at [731, 463] on div "Understood, Proceed" at bounding box center [742, 465] width 124 height 19
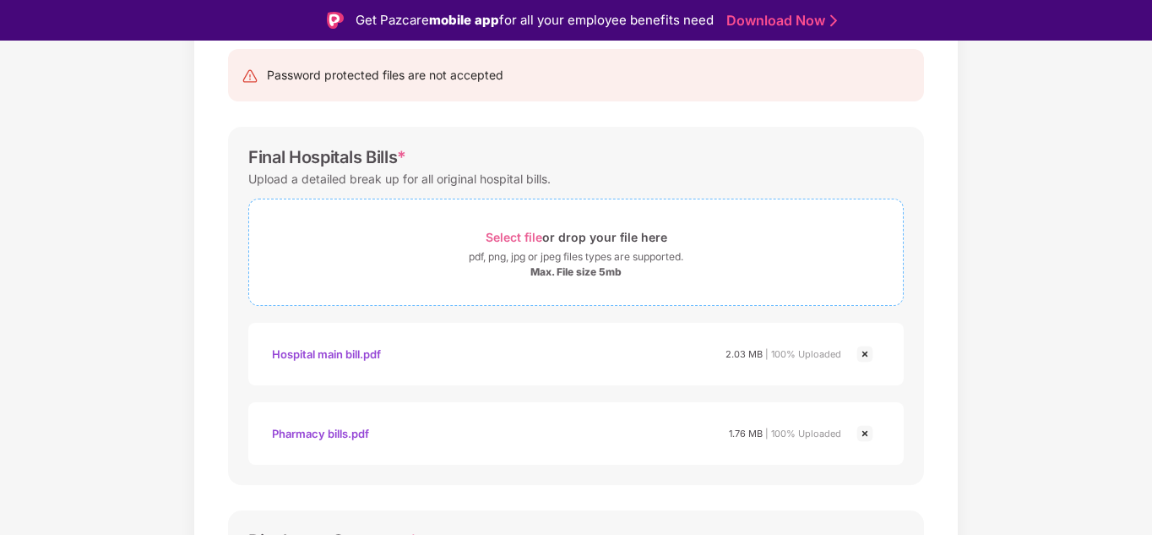
scroll to position [172, 0]
click at [862, 438] on img at bounding box center [865, 434] width 20 height 20
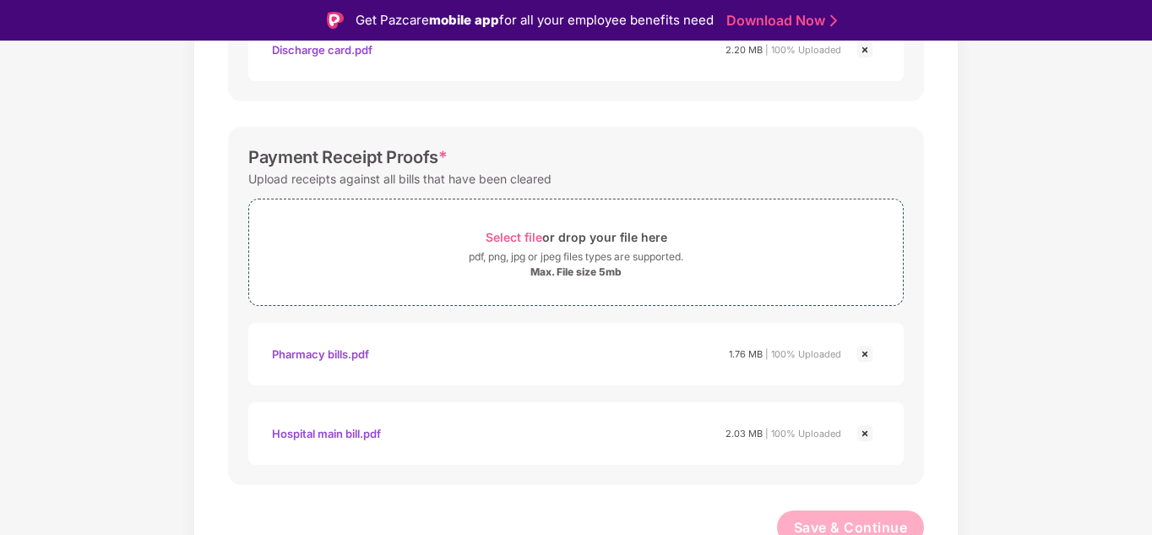
scroll to position [809, 0]
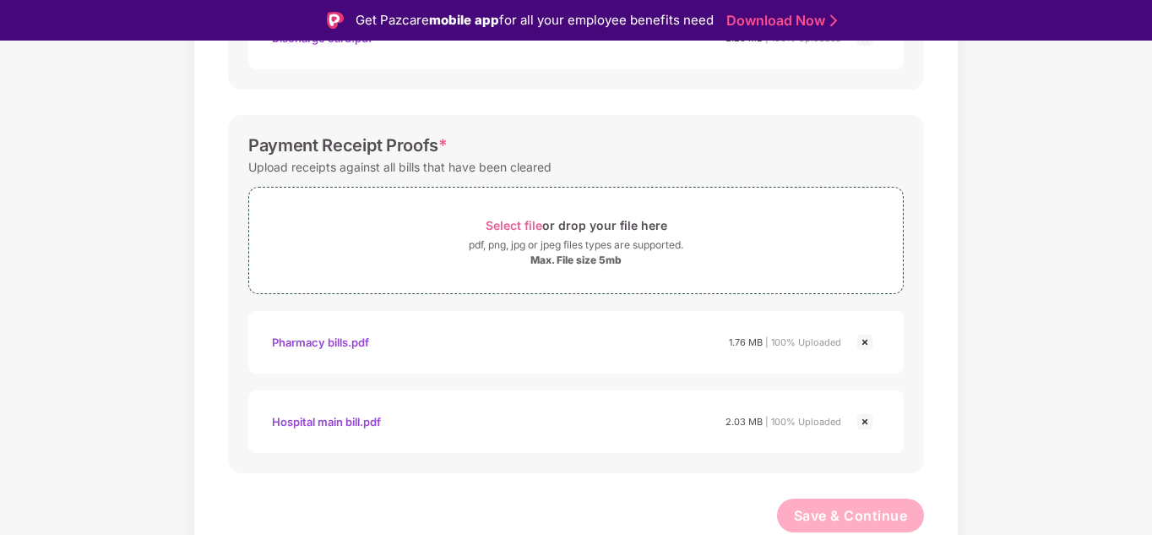
click at [866, 420] on img at bounding box center [865, 421] width 20 height 20
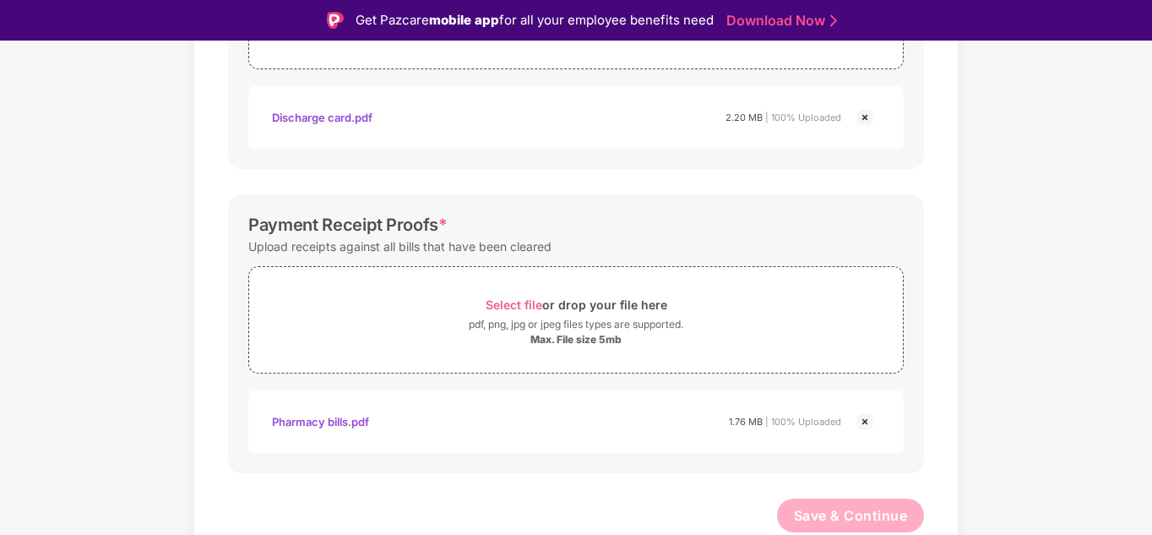
click at [861, 425] on img at bounding box center [865, 421] width 20 height 20
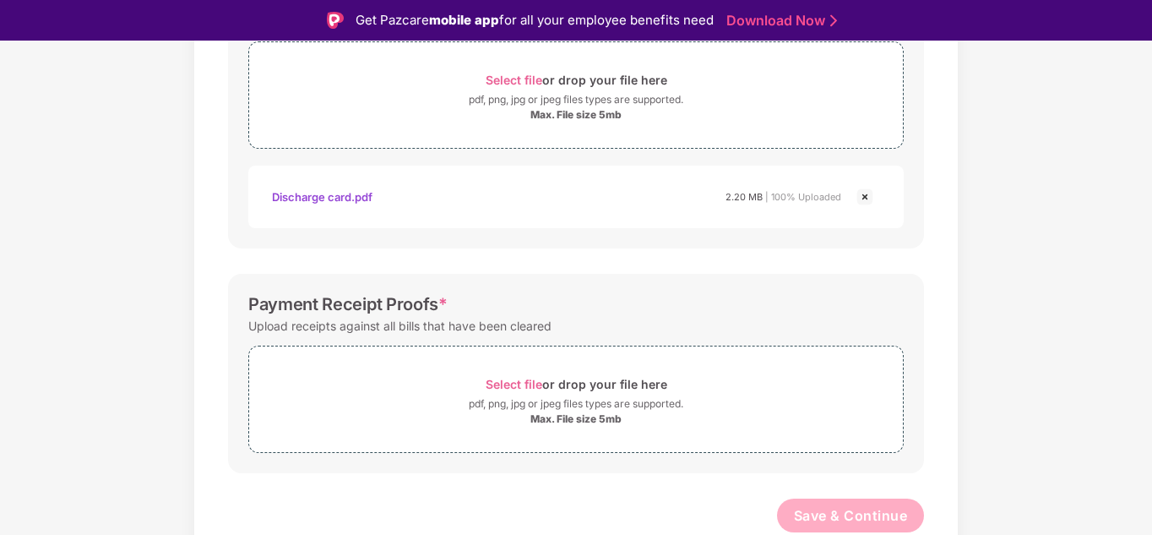
scroll to position [651, 0]
click at [507, 388] on span "Select file" at bounding box center [514, 384] width 57 height 14
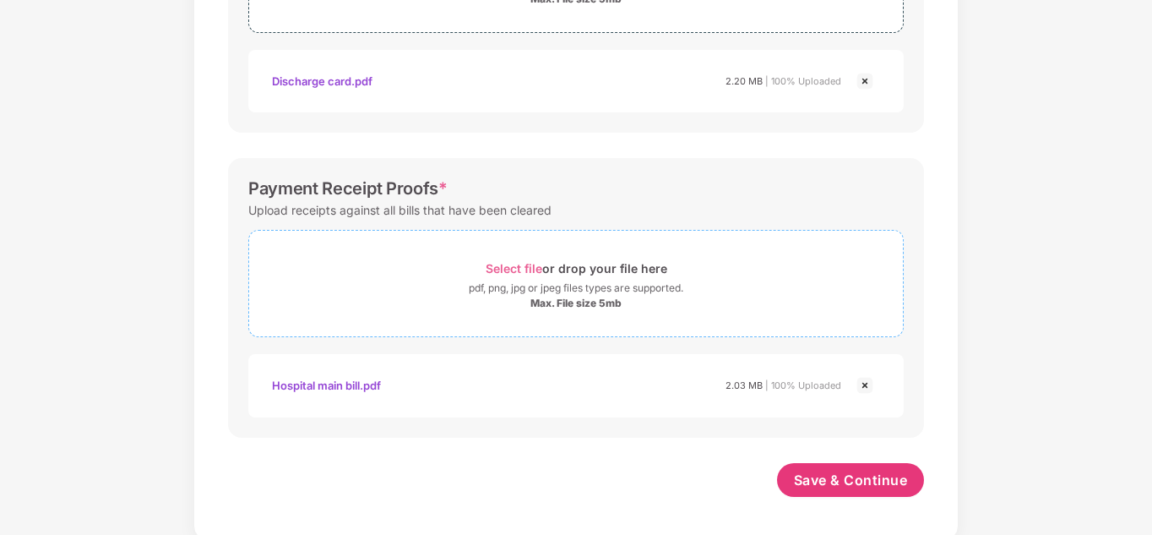
scroll to position [731, 0]
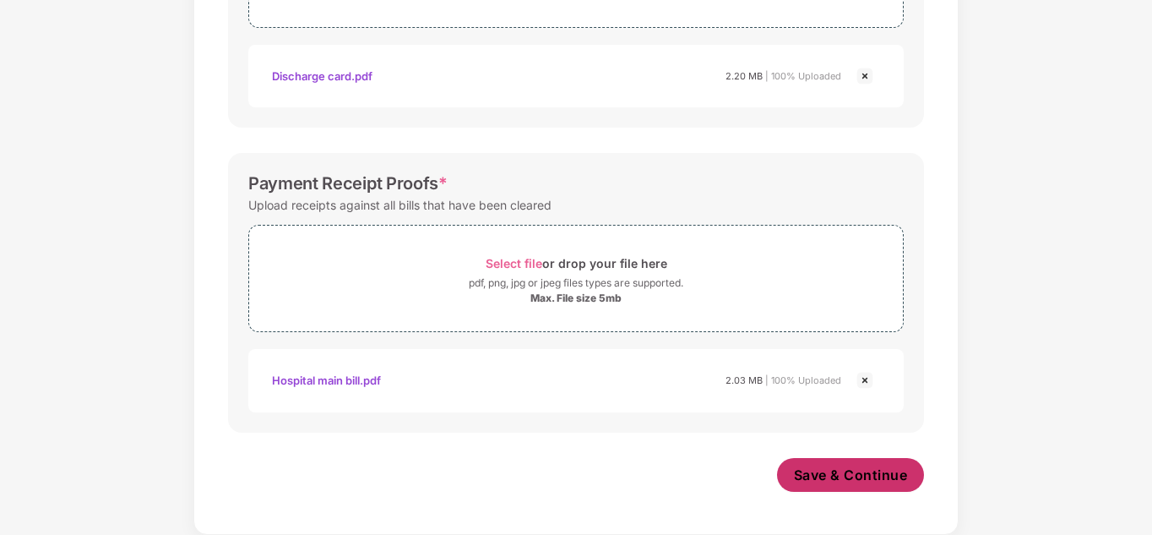
click at [859, 468] on span "Save & Continue" at bounding box center [851, 475] width 114 height 19
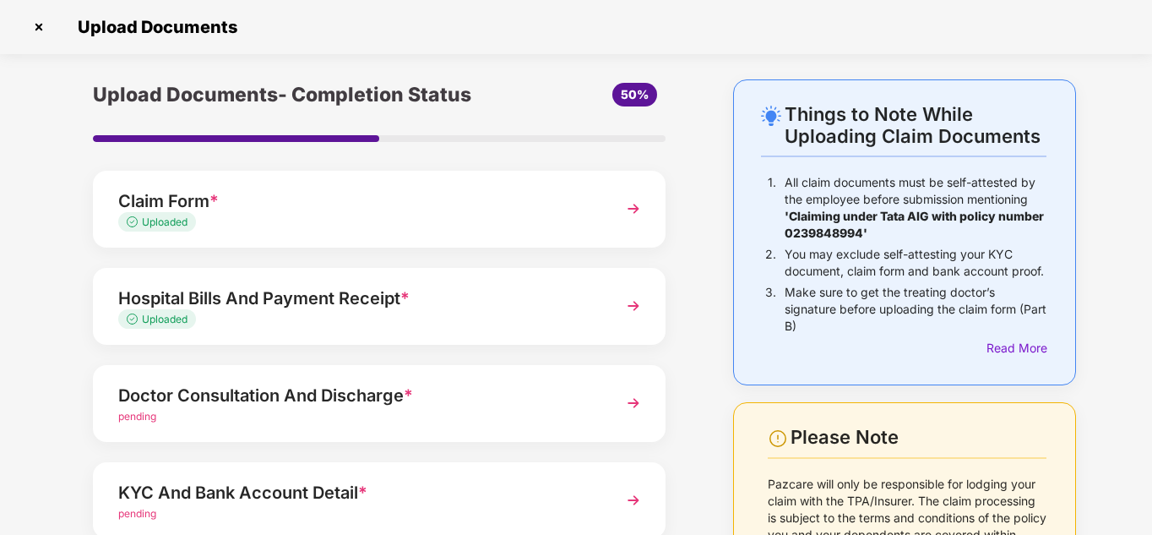
click at [431, 400] on div "Doctor Consultation And Discharge *" at bounding box center [357, 395] width 478 height 27
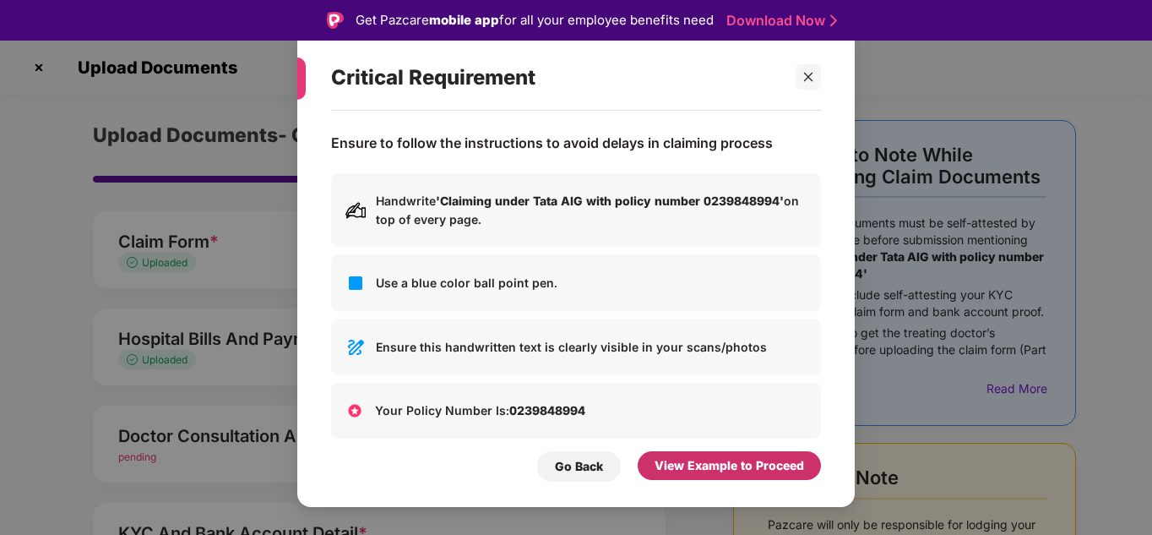
click at [682, 462] on div "View Example to Proceed" at bounding box center [730, 465] width 150 height 19
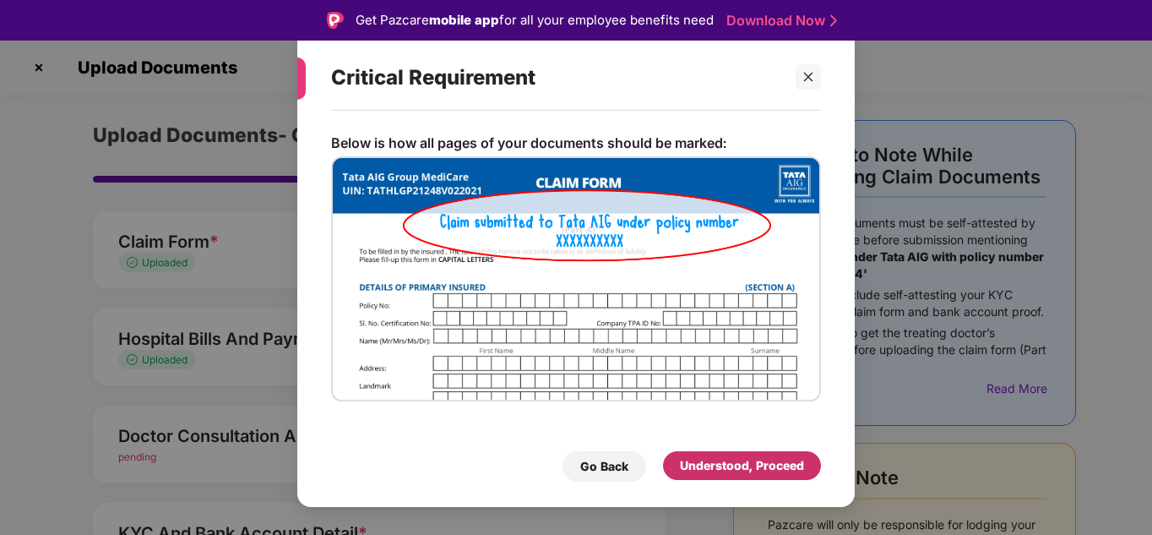
click at [695, 463] on div "Understood, Proceed" at bounding box center [742, 465] width 124 height 19
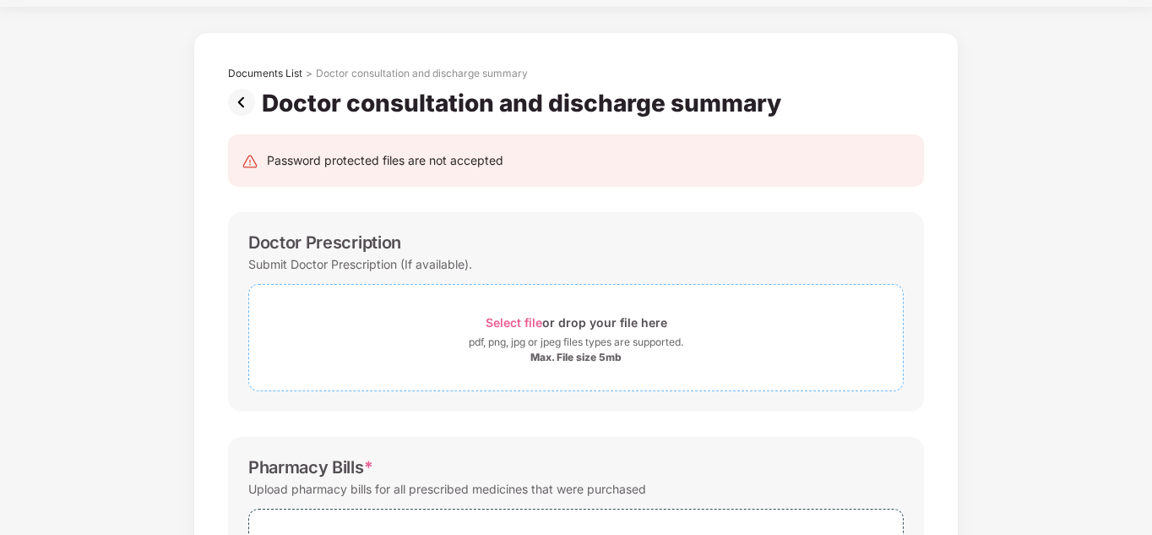
scroll to position [46, 0]
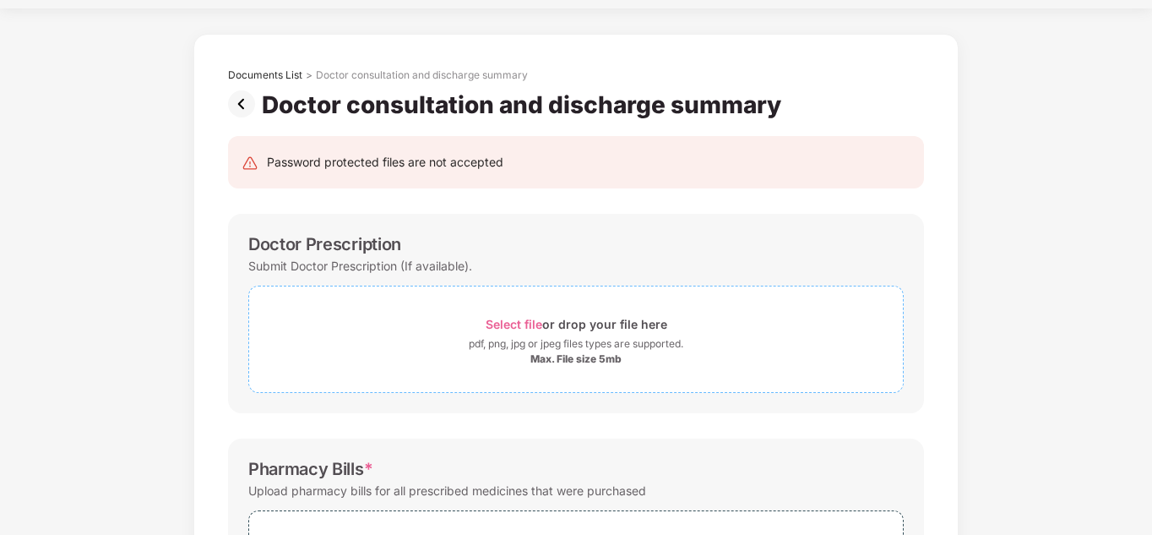
click at [515, 322] on span "Select file" at bounding box center [514, 324] width 57 height 14
click at [510, 330] on span "Select file" at bounding box center [514, 324] width 57 height 14
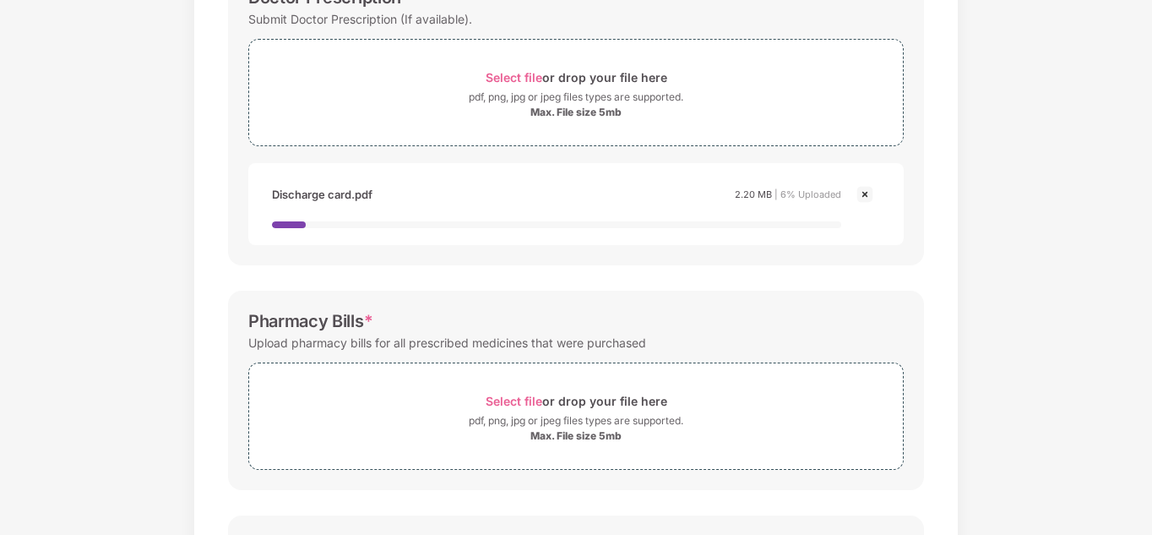
scroll to position [377, 0]
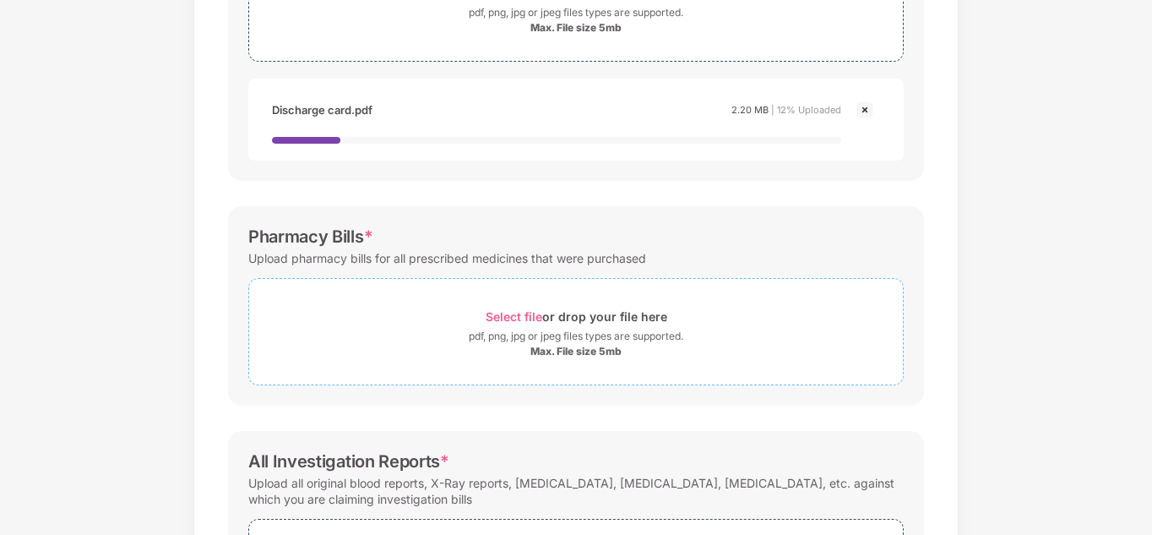
click at [526, 320] on span "Select file" at bounding box center [514, 316] width 57 height 14
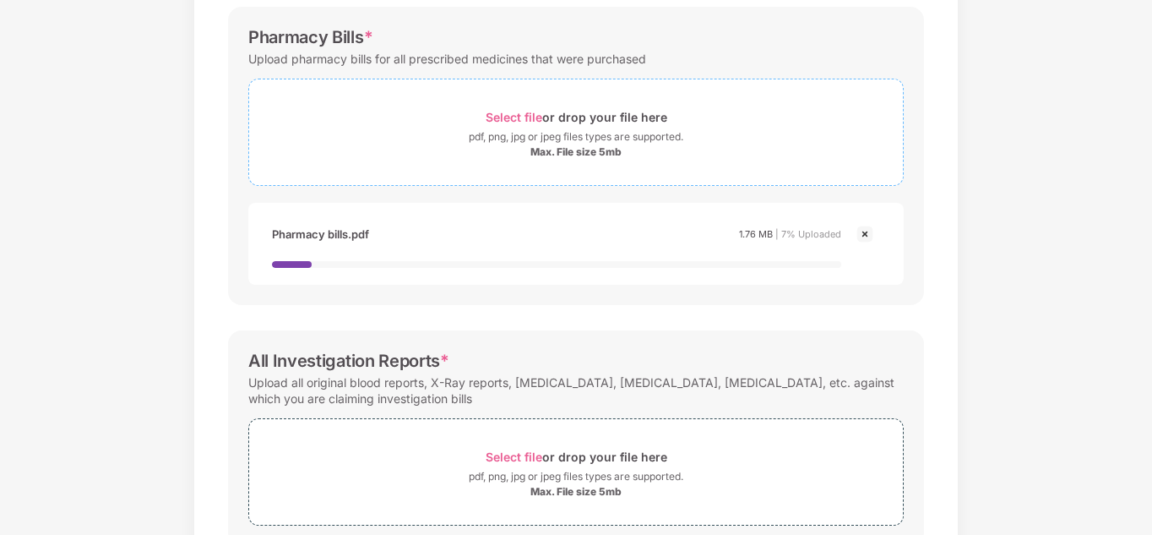
scroll to position [689, 0]
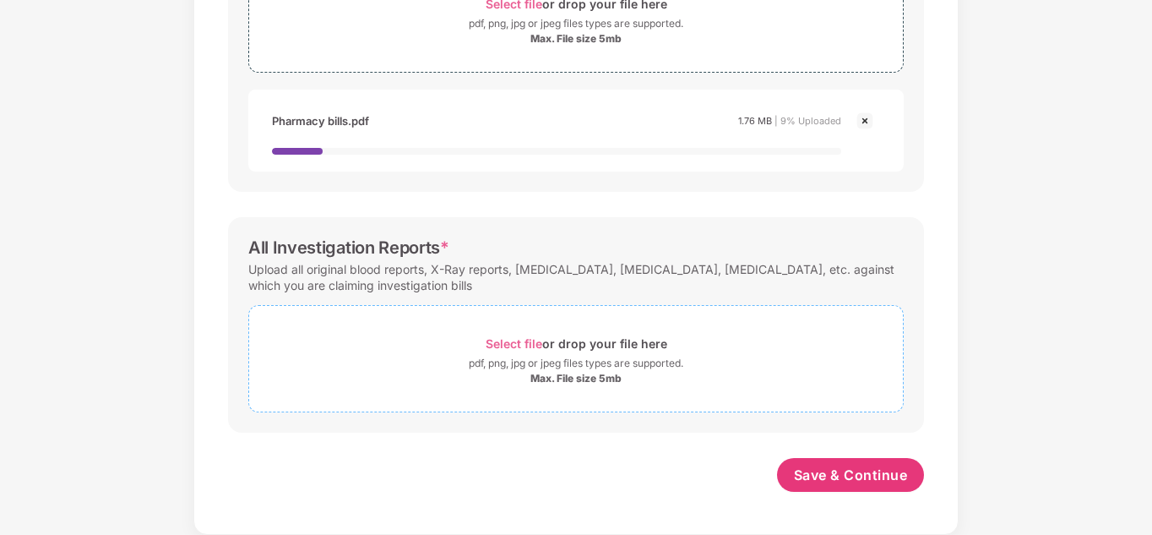
click at [547, 343] on div "Select file or drop your file here" at bounding box center [577, 343] width 182 height 23
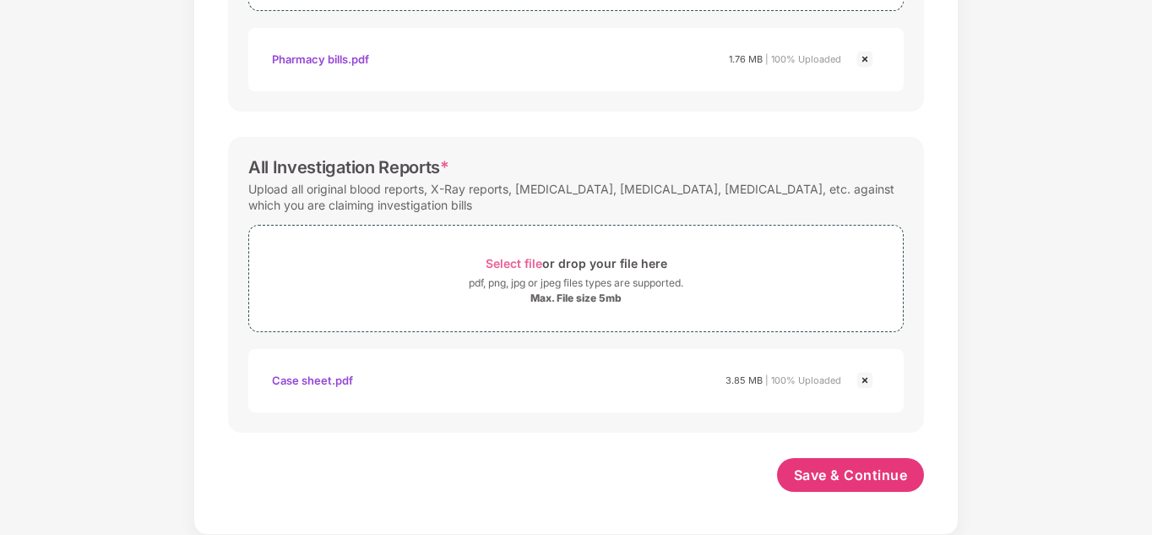
scroll to position [733, 0]
click at [833, 475] on span "Save & Continue" at bounding box center [851, 475] width 114 height 19
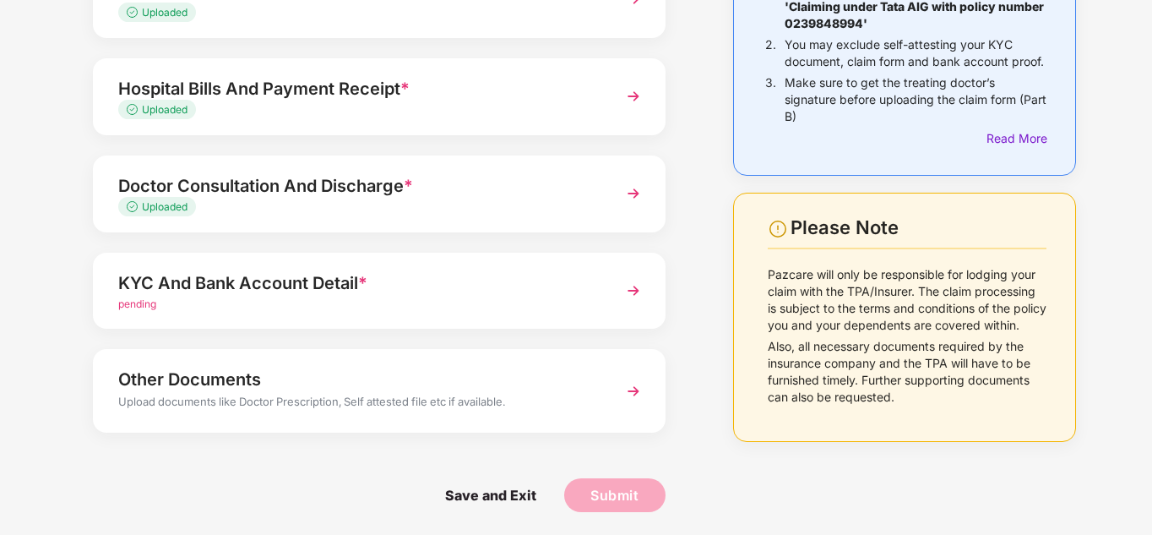
scroll to position [212, 0]
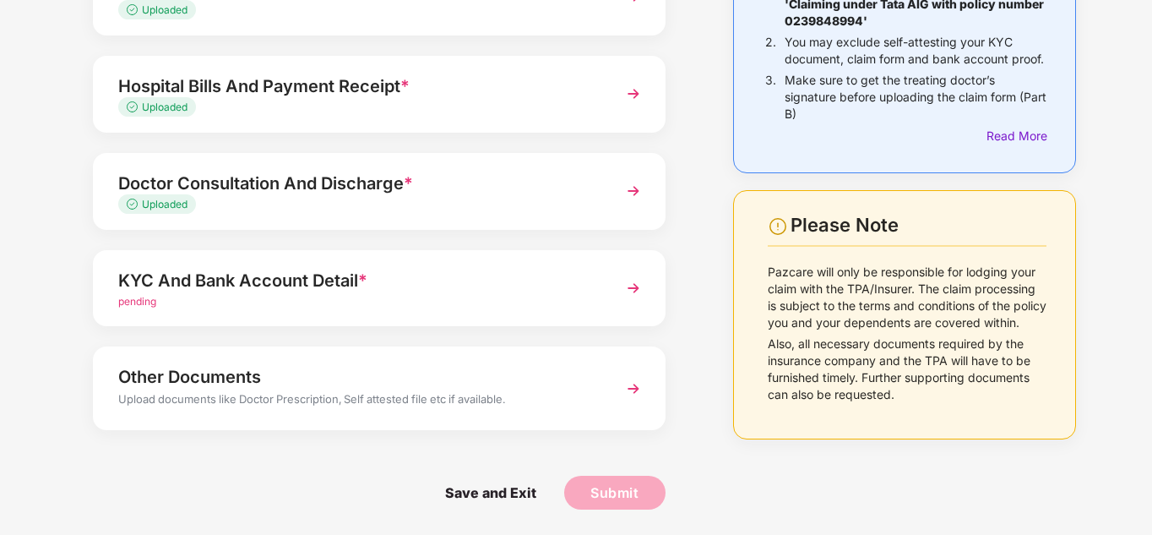
click at [455, 297] on div "pending" at bounding box center [357, 302] width 478 height 16
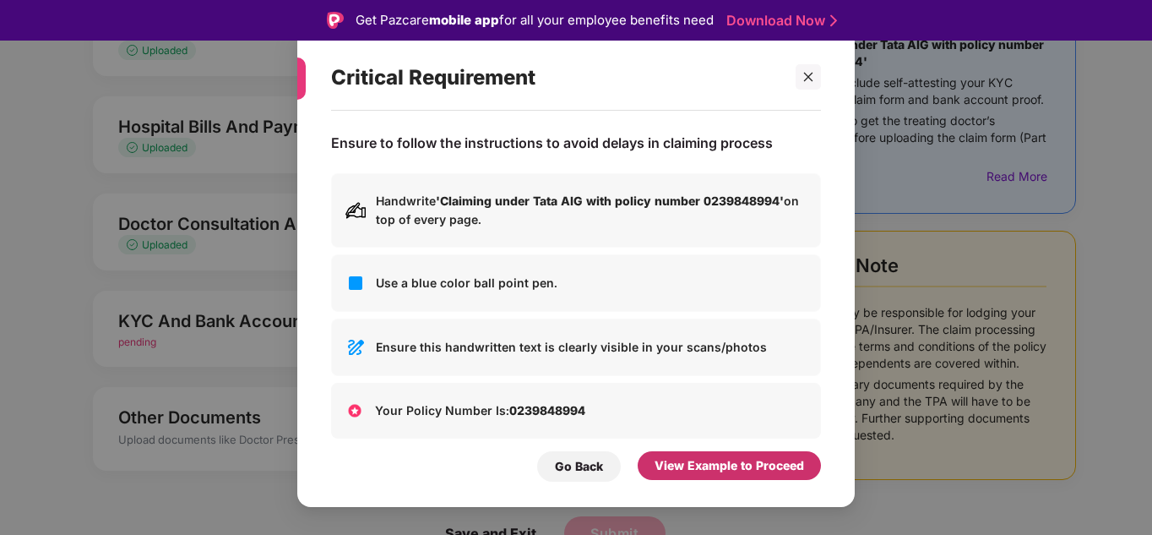
click at [733, 460] on div "View Example to Proceed" at bounding box center [730, 465] width 150 height 19
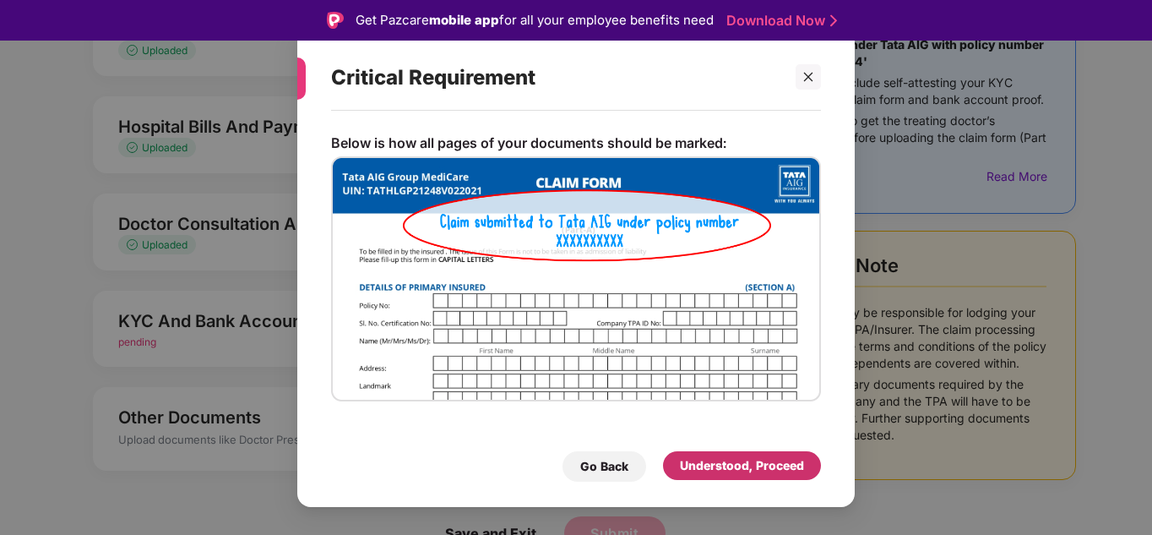
click at [708, 460] on div "Understood, Proceed" at bounding box center [742, 465] width 124 height 19
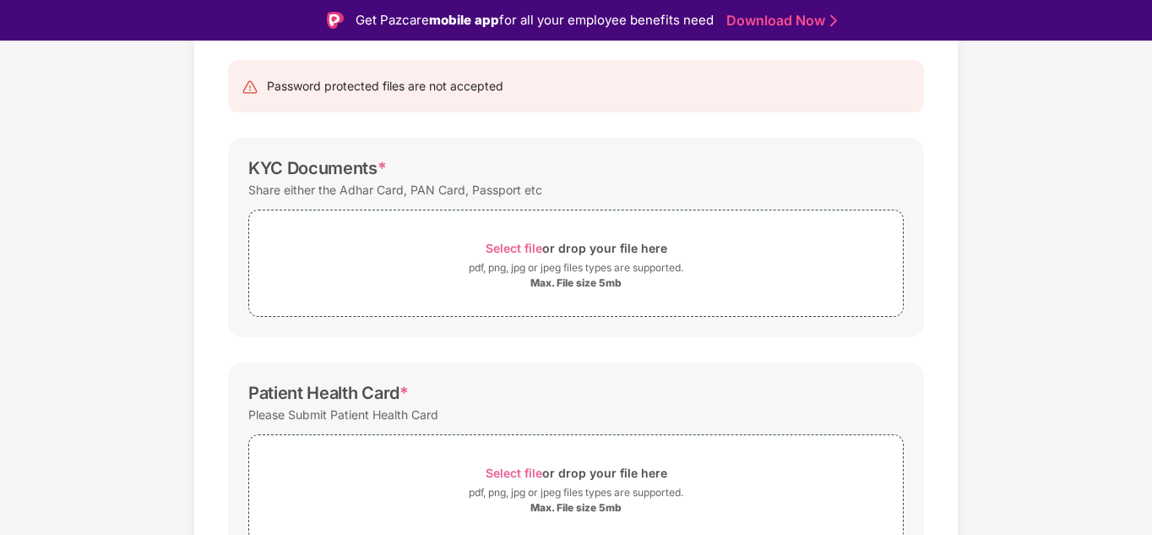
scroll to position [156, 0]
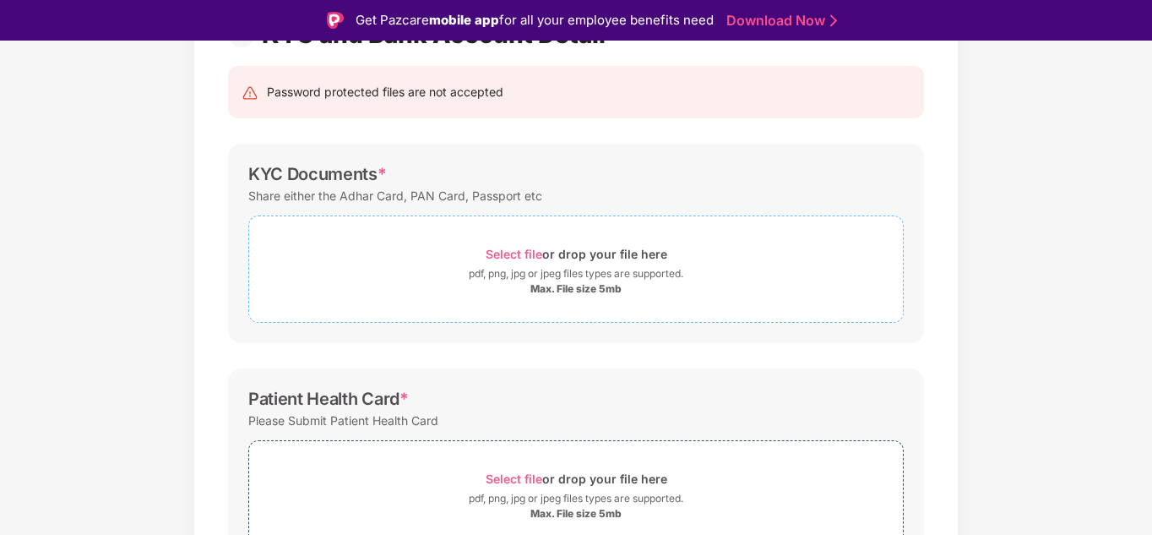
click at [515, 245] on div "Select file or drop your file here" at bounding box center [577, 253] width 182 height 23
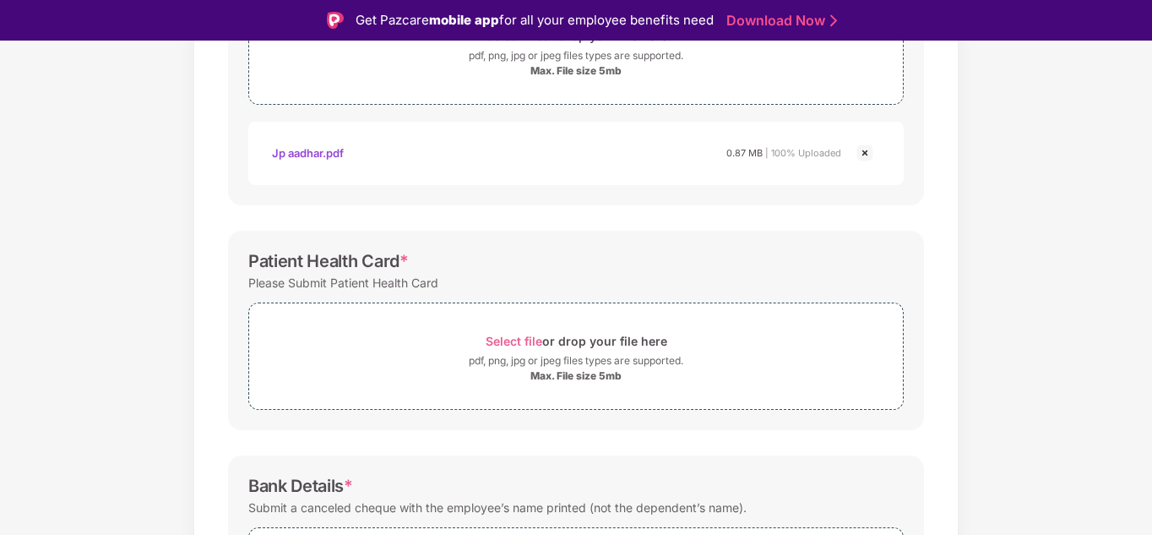
scroll to position [375, 0]
click at [521, 335] on span "Select file" at bounding box center [514, 340] width 57 height 14
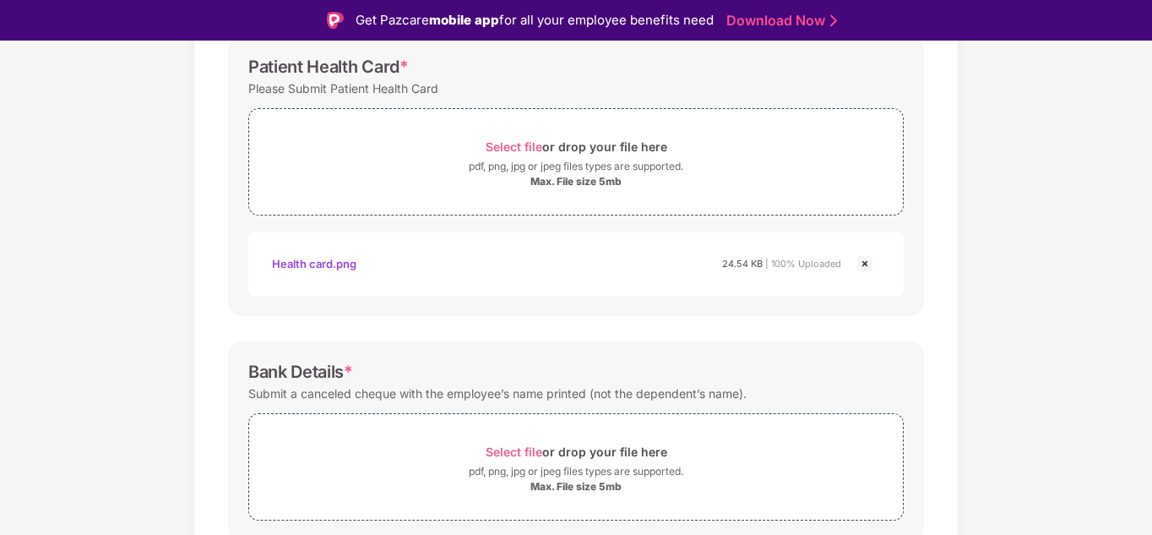
scroll to position [636, 0]
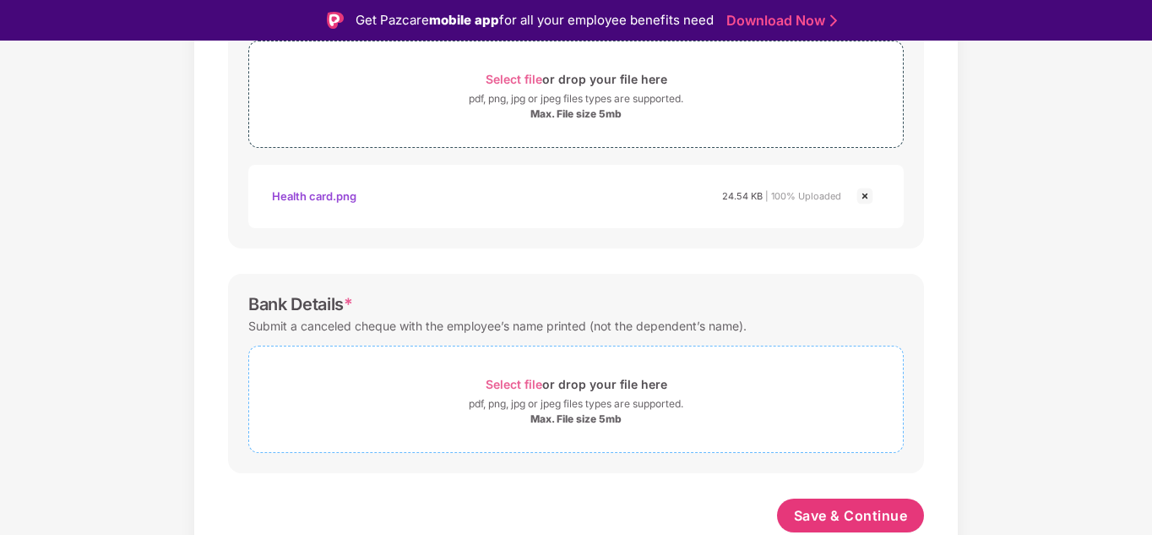
click at [510, 376] on div "Select file or drop your file here" at bounding box center [577, 384] width 182 height 23
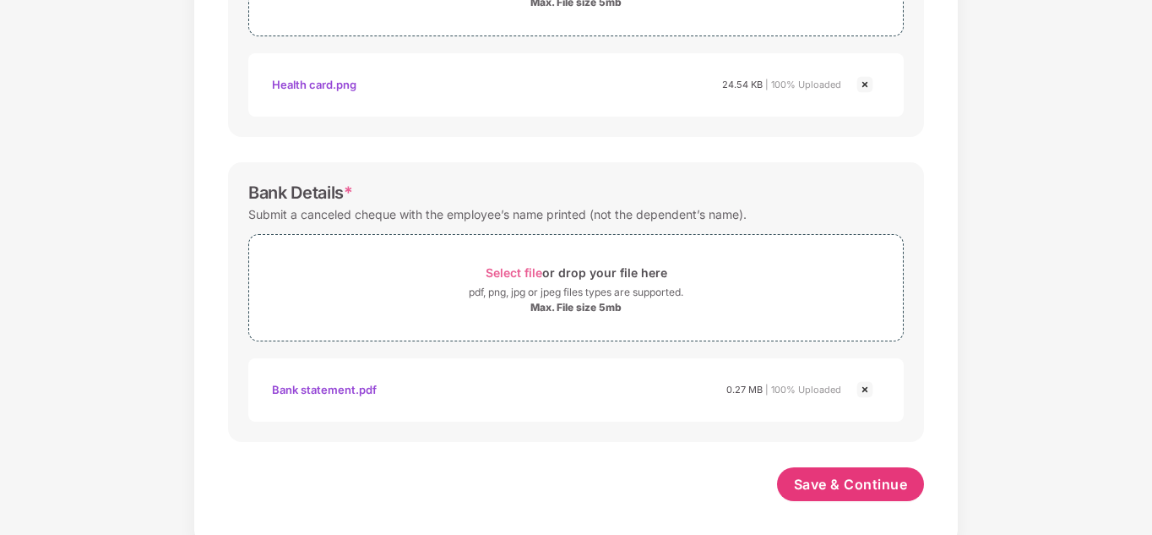
scroll to position [716, 0]
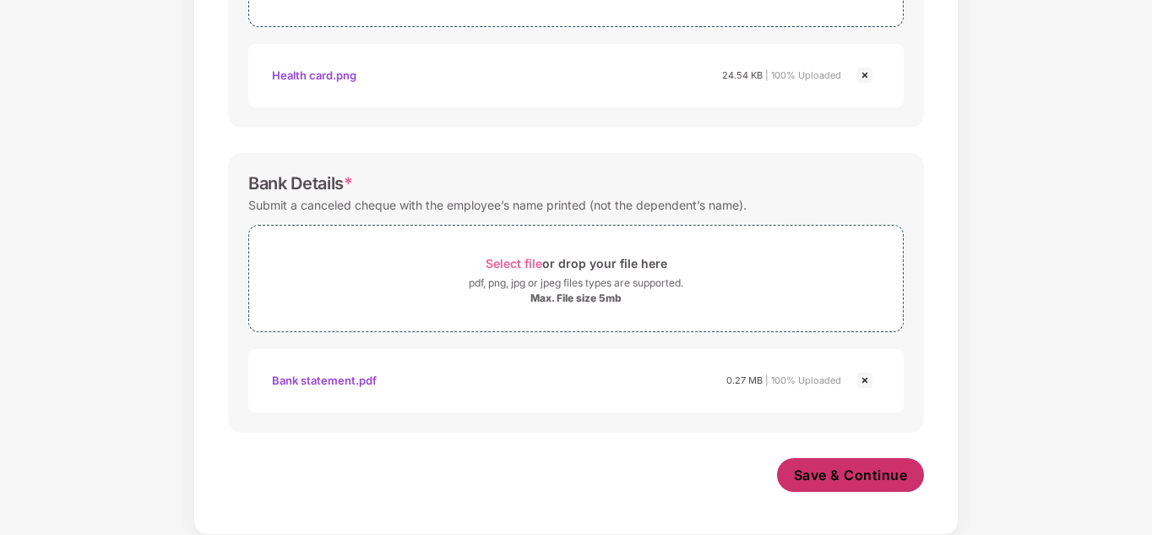
click at [840, 474] on span "Save & Continue" at bounding box center [851, 475] width 114 height 19
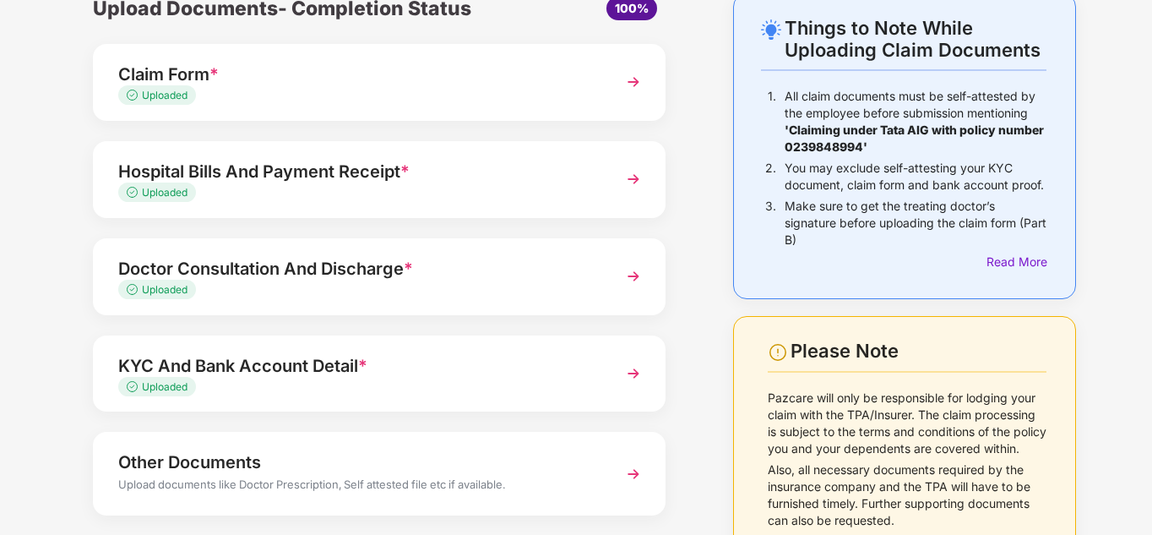
scroll to position [172, 0]
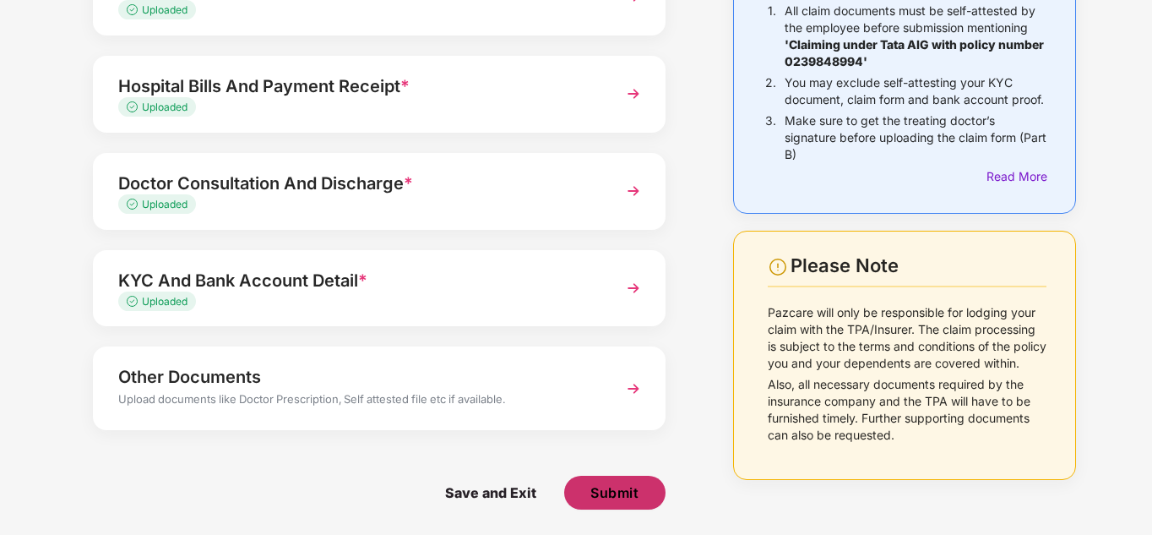
click at [605, 494] on span "Submit" at bounding box center [615, 492] width 48 height 19
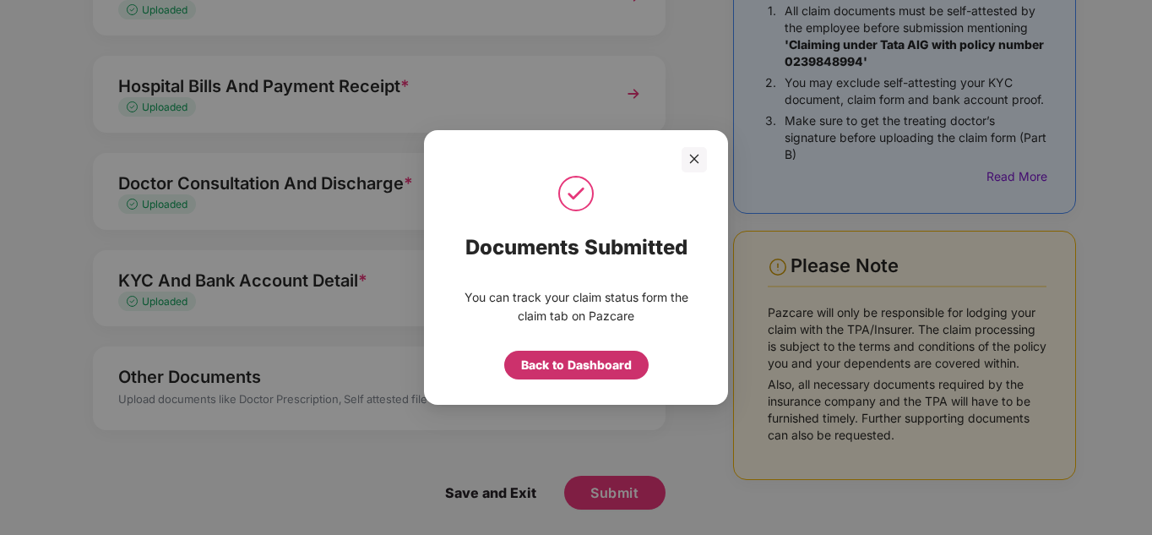
click at [572, 368] on div "Back to Dashboard" at bounding box center [576, 365] width 111 height 19
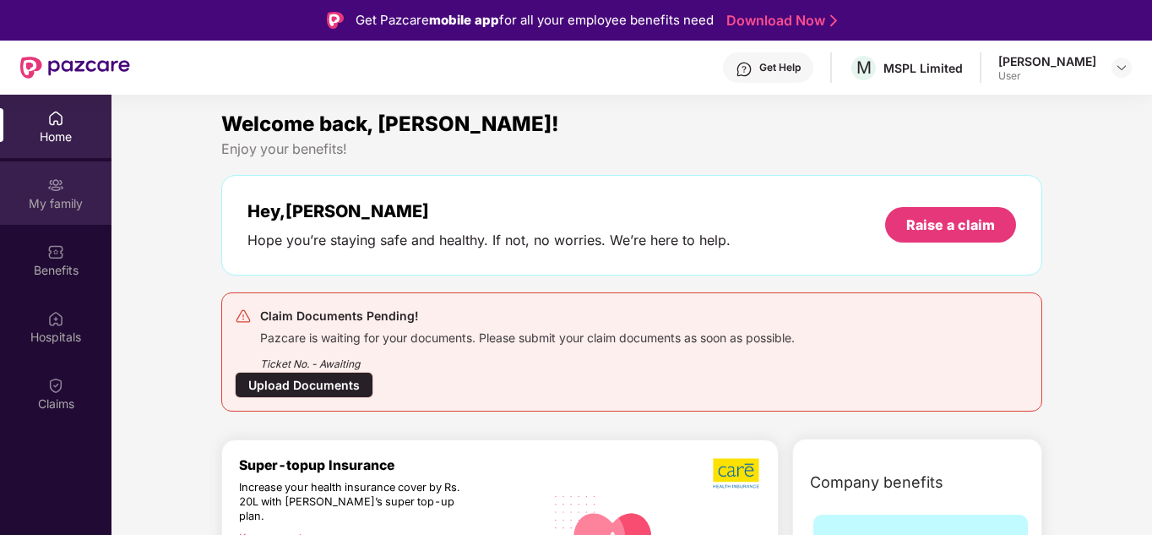
click at [63, 196] on div "My family" at bounding box center [56, 203] width 112 height 17
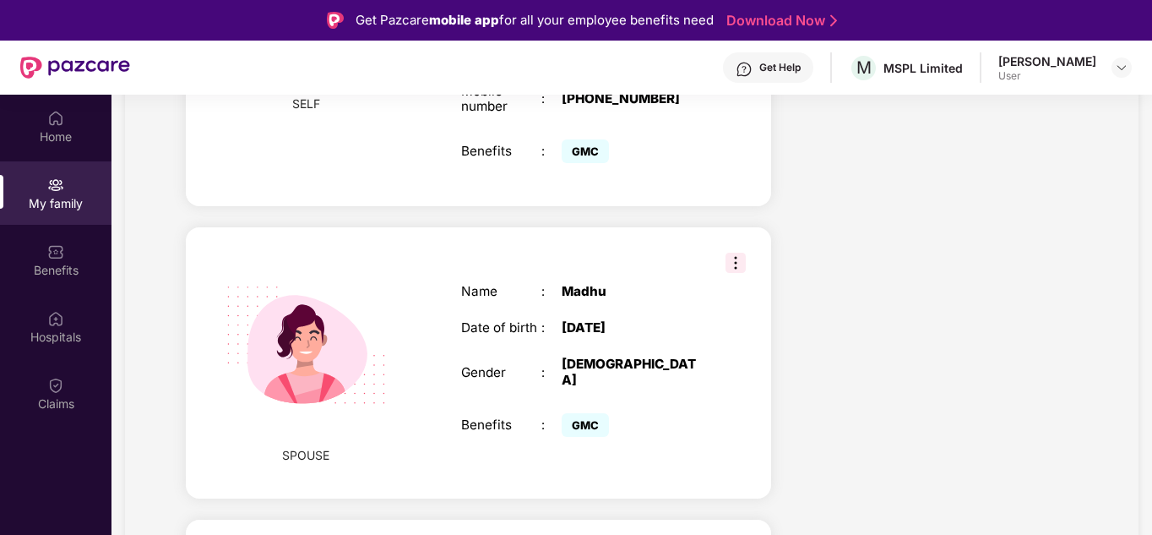
scroll to position [545, 0]
click at [737, 252] on img at bounding box center [736, 262] width 20 height 20
click at [629, 280] on div "Name : [PERSON_NAME] Date of birth : [DEMOGRAPHIC_DATA] Gender : [DEMOGRAPHIC_D…" at bounding box center [582, 361] width 276 height 199
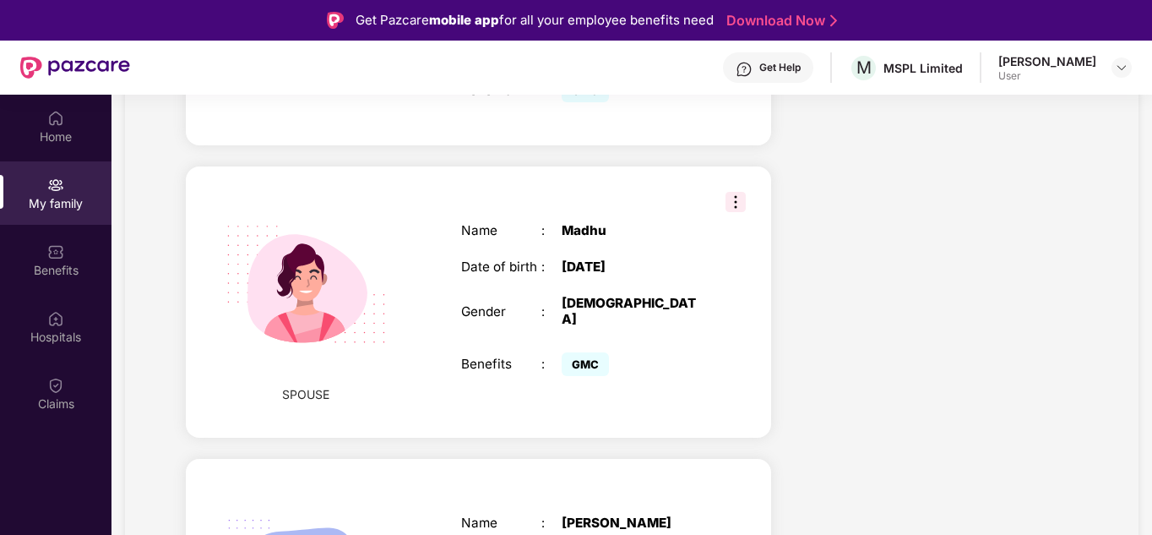
scroll to position [604, 0]
click at [738, 193] on img at bounding box center [736, 203] width 20 height 20
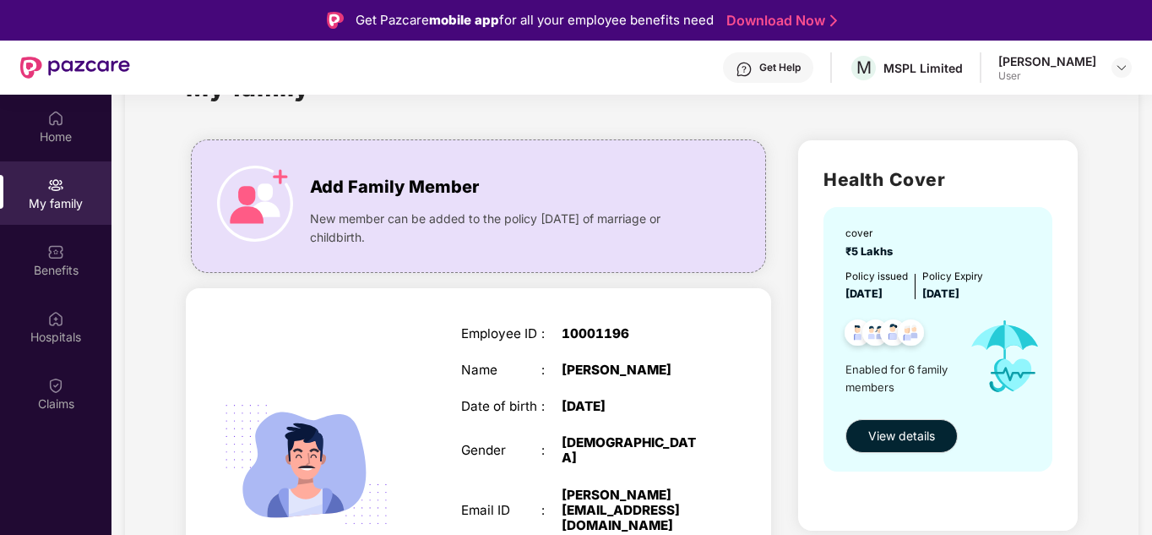
scroll to position [0, 0]
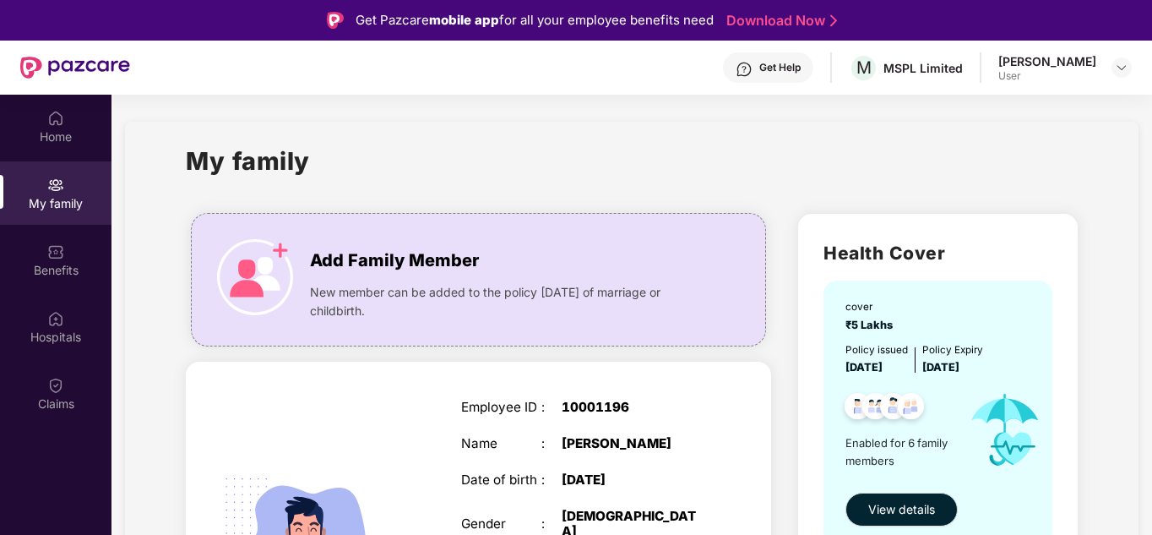
click at [1112, 72] on div at bounding box center [1122, 67] width 20 height 20
click at [1119, 65] on img at bounding box center [1122, 68] width 14 height 14
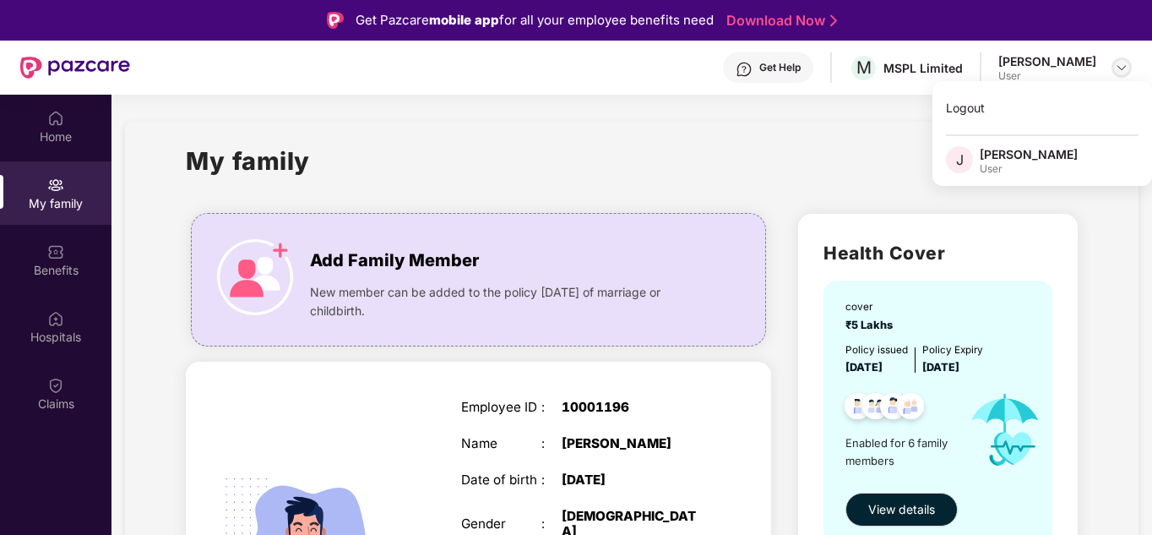
click at [1119, 65] on img at bounding box center [1122, 68] width 14 height 14
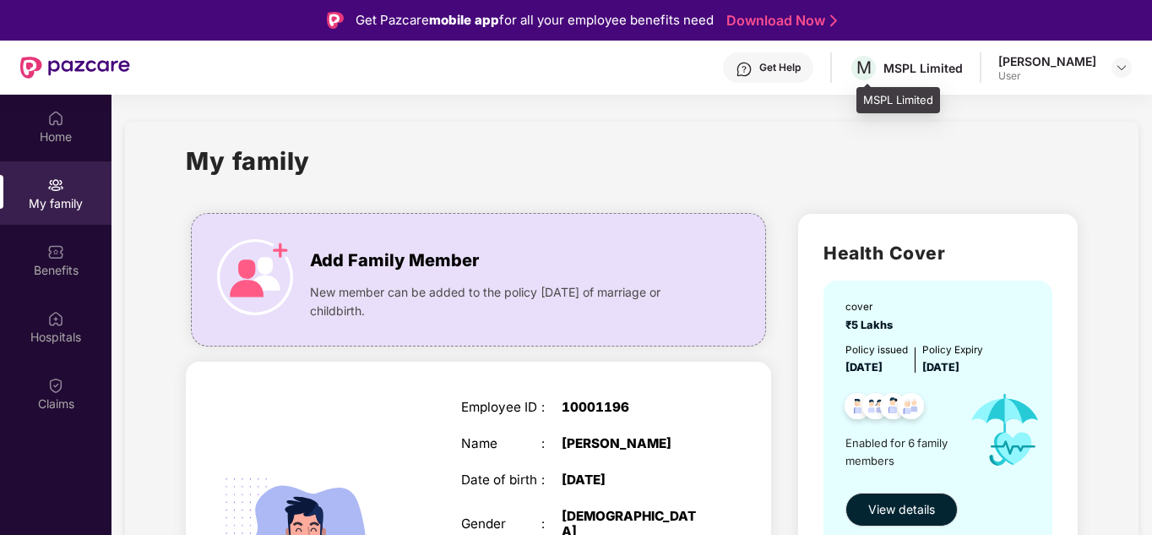
click at [939, 66] on div "MSPL Limited" at bounding box center [923, 68] width 79 height 16
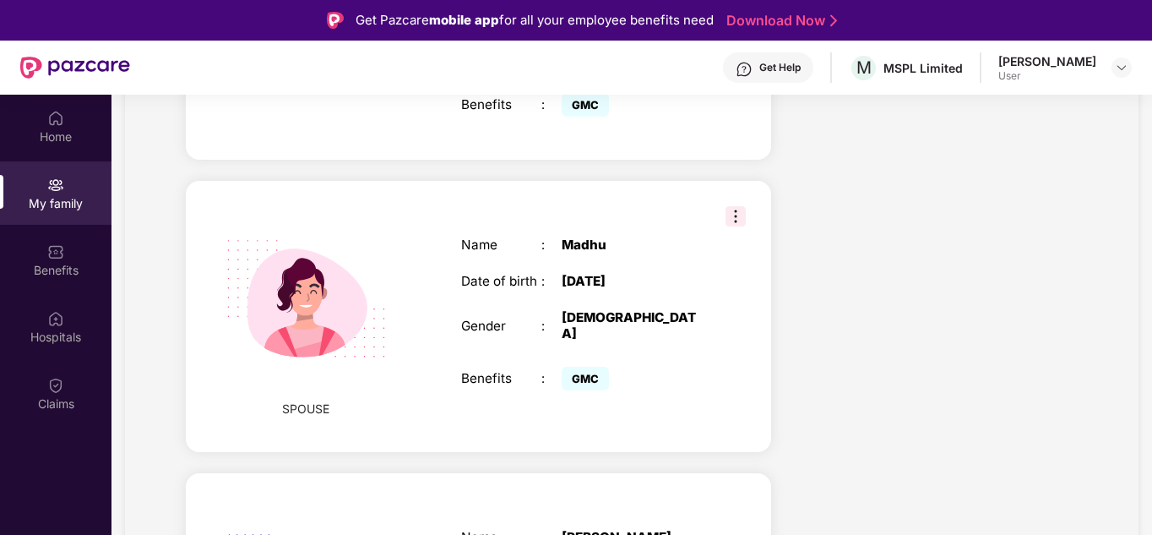
scroll to position [591, 0]
click at [64, 127] on div "Home" at bounding box center [56, 126] width 112 height 63
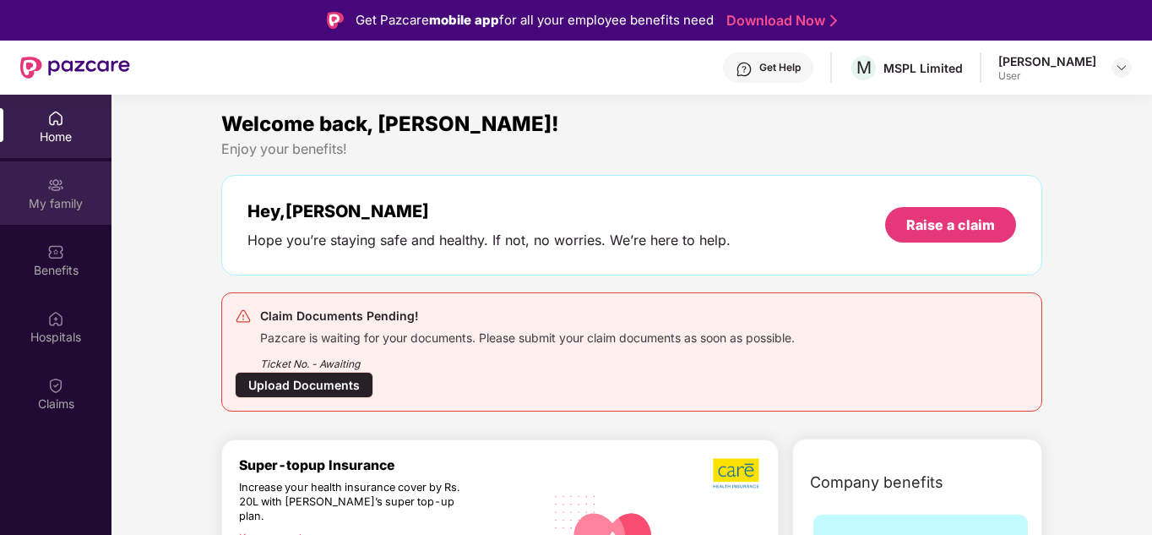
click at [57, 219] on div "My family" at bounding box center [56, 192] width 112 height 63
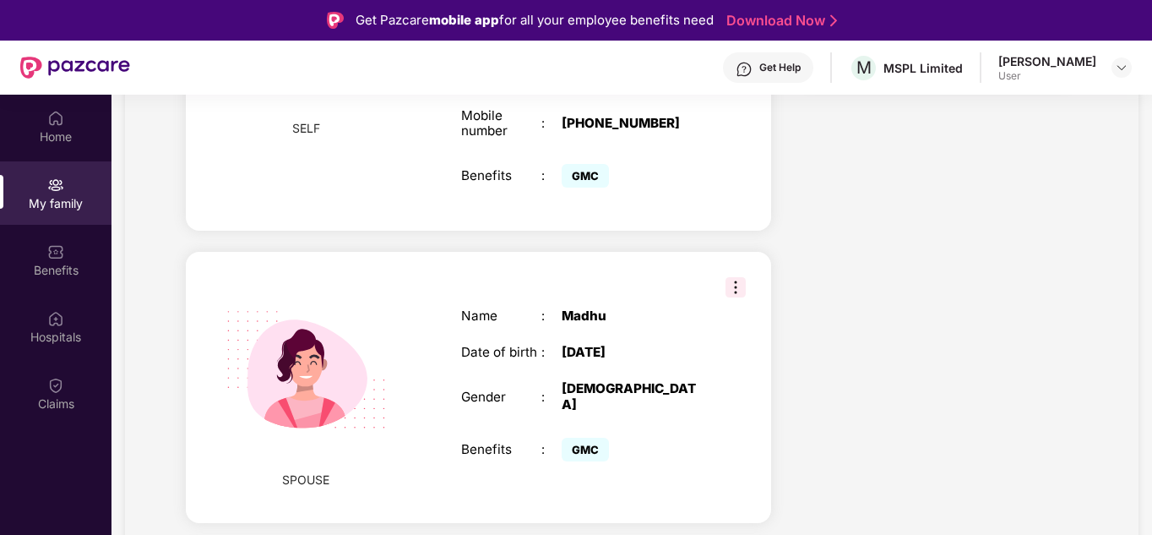
scroll to position [520, 0]
